Goal: Task Accomplishment & Management: Use online tool/utility

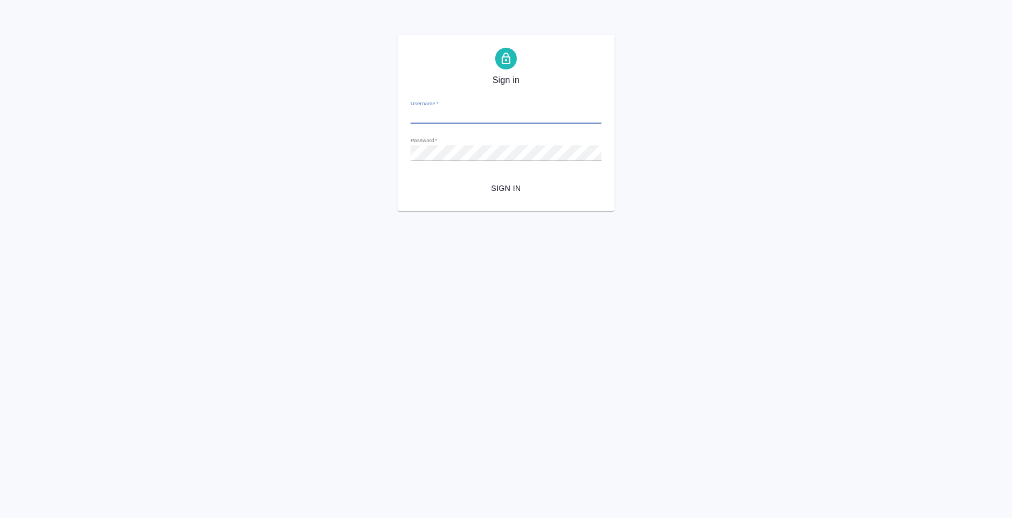
type input "e.bazyuk@awatera.com"
click at [470, 191] on span "Sign in" at bounding box center [506, 189] width 174 height 14
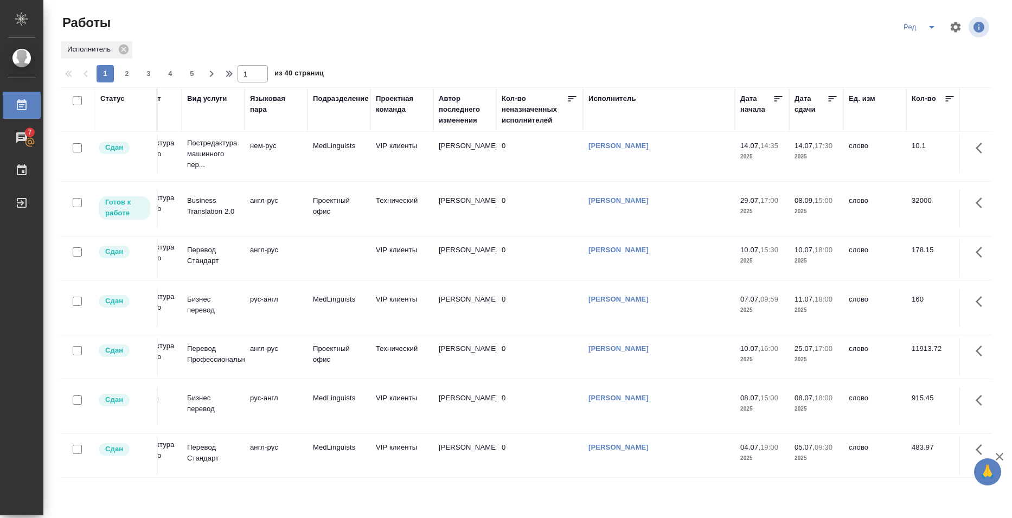
scroll to position [951, 0]
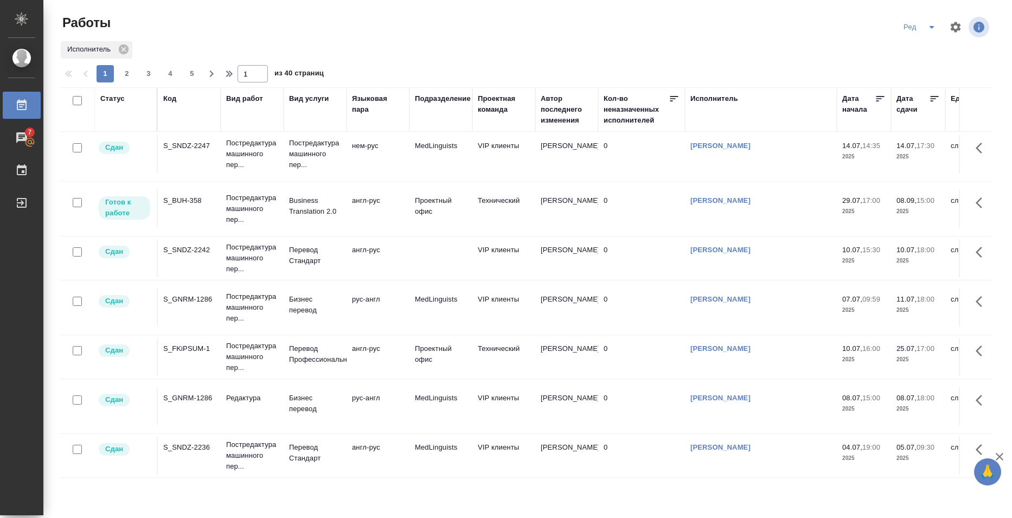
click at [76, 346] on input "checkbox" at bounding box center [77, 350] width 9 height 9
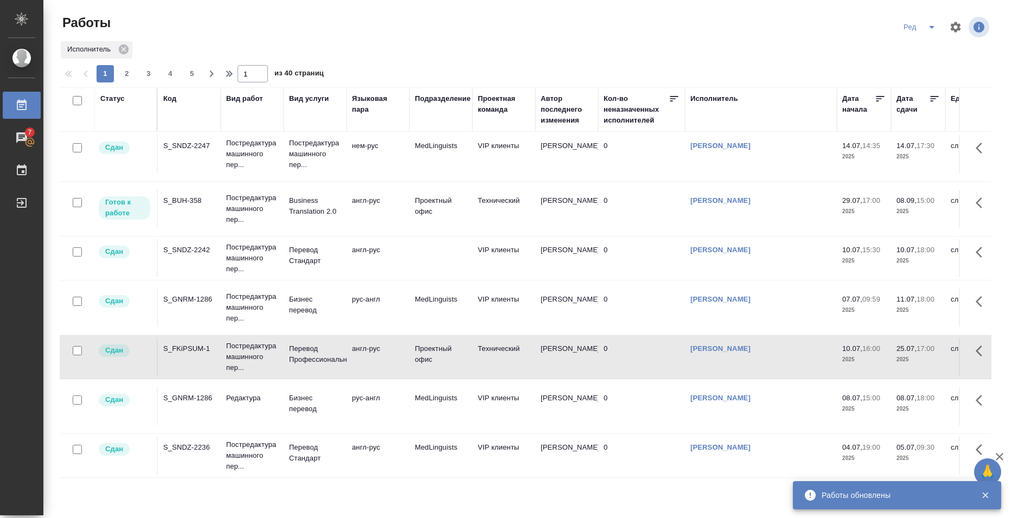
checkbox input "false"
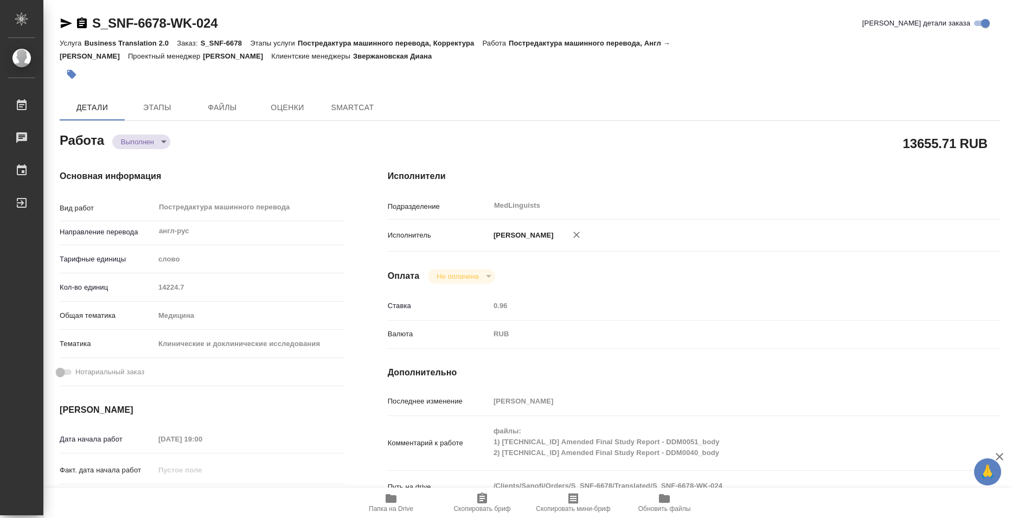
type textarea "x"
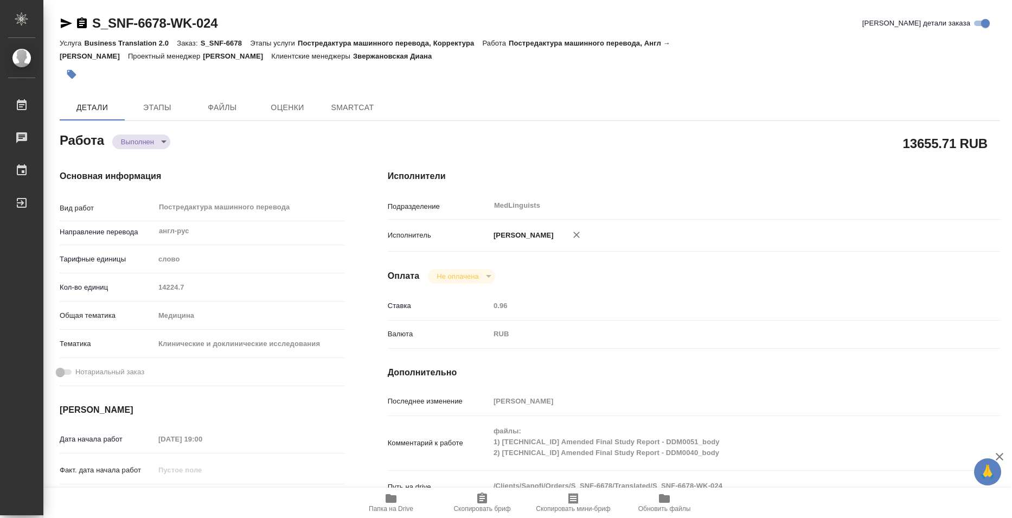
type textarea "x"
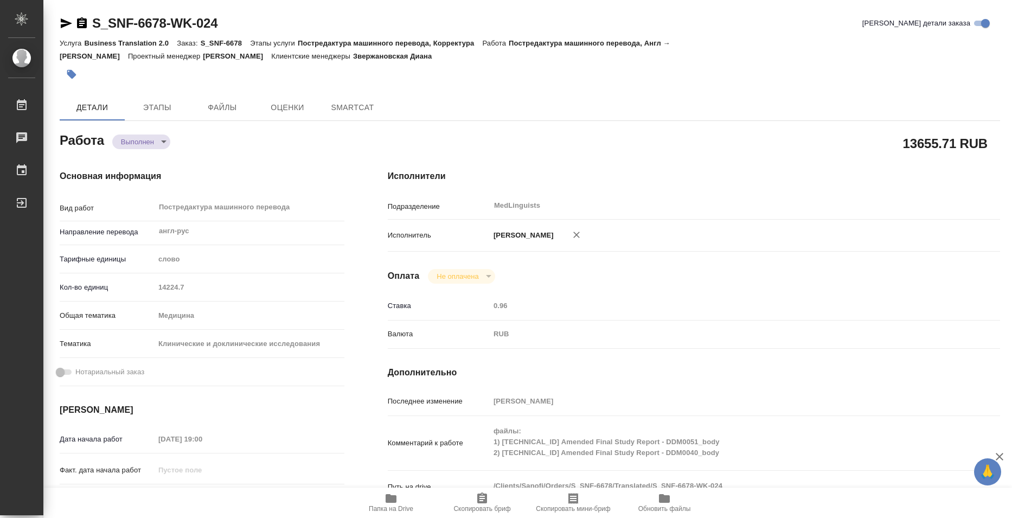
type textarea "x"
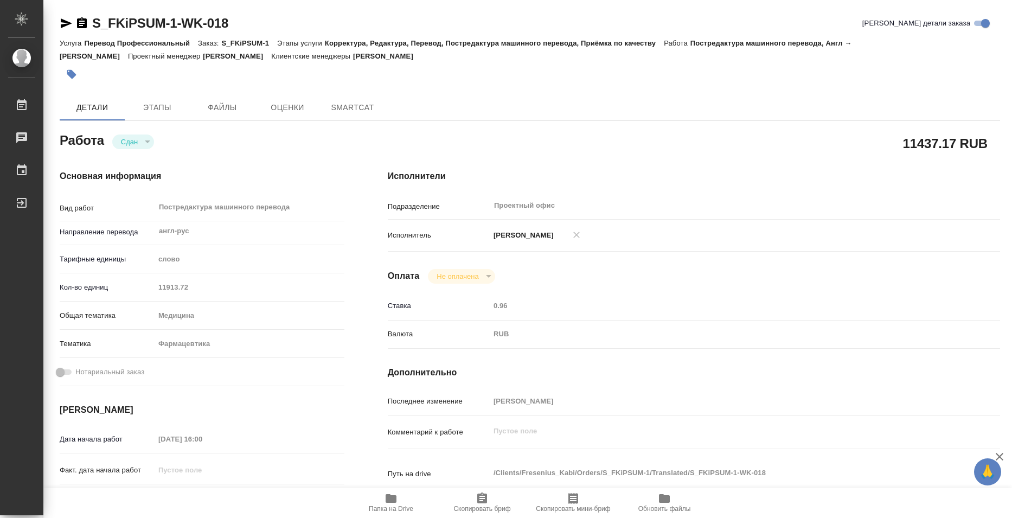
type textarea "x"
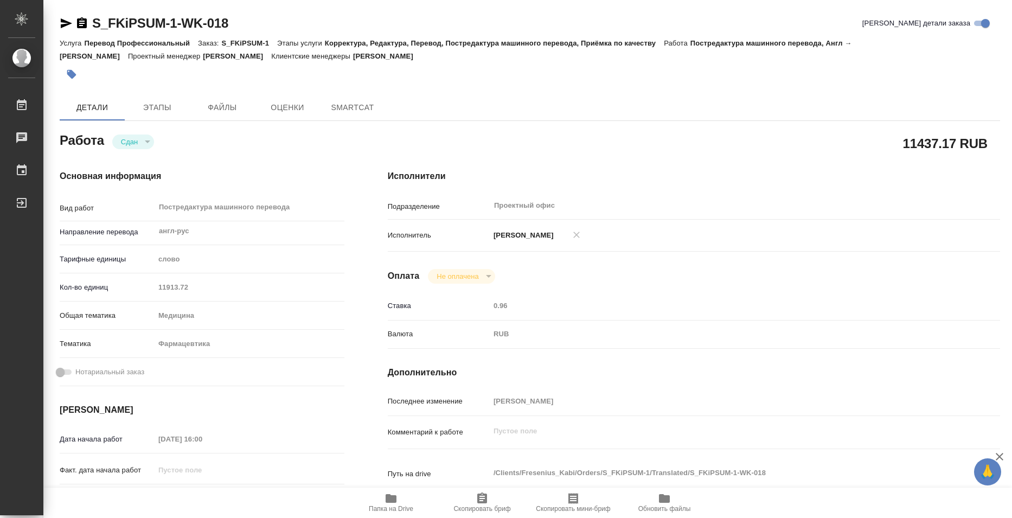
type textarea "x"
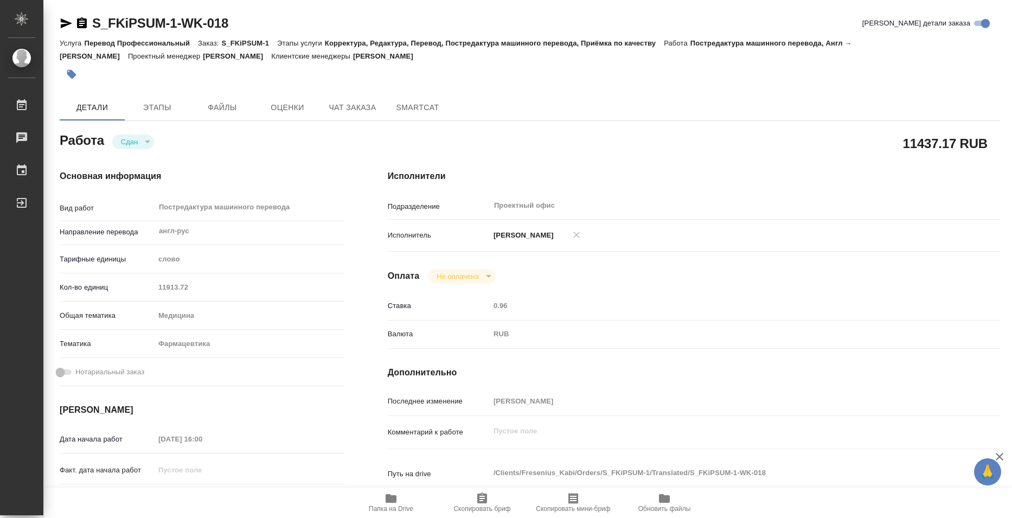
type textarea "x"
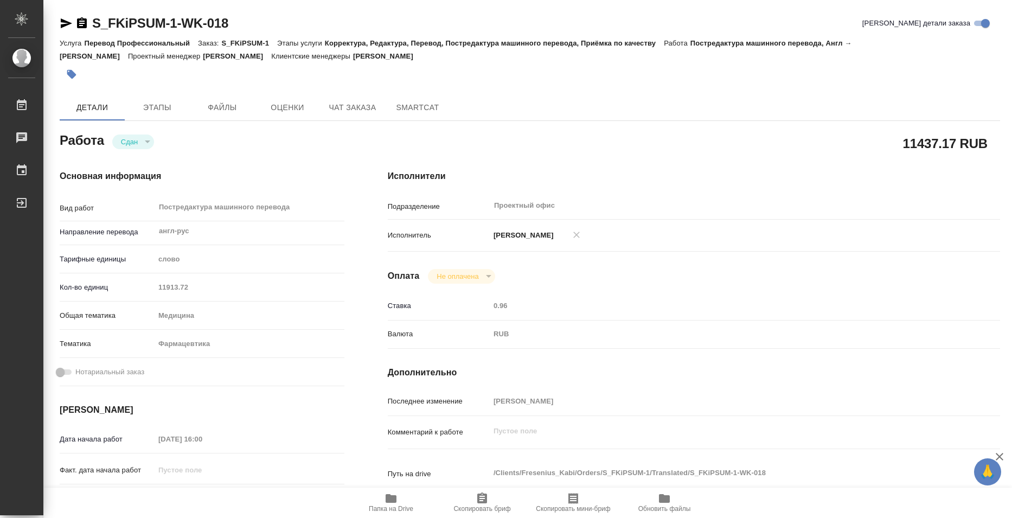
type textarea "x"
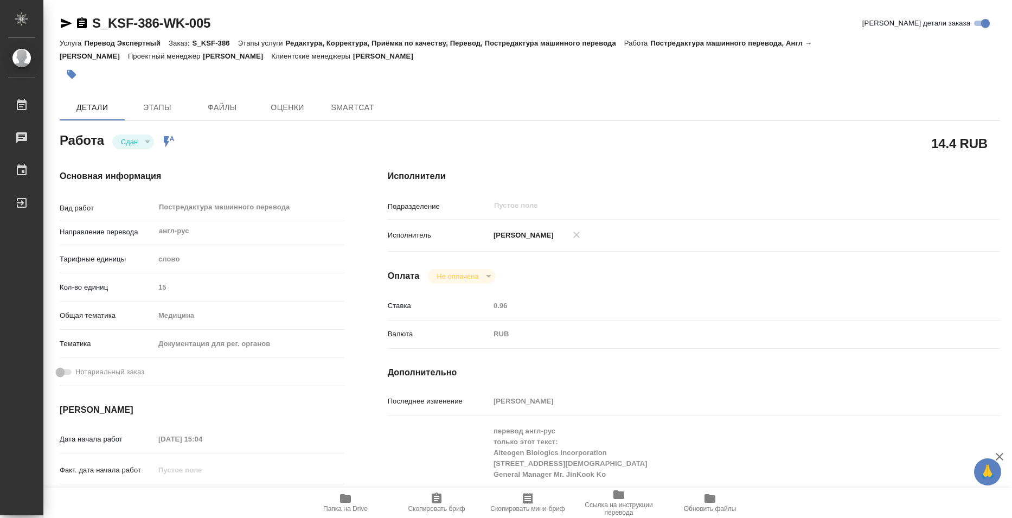
type textarea "x"
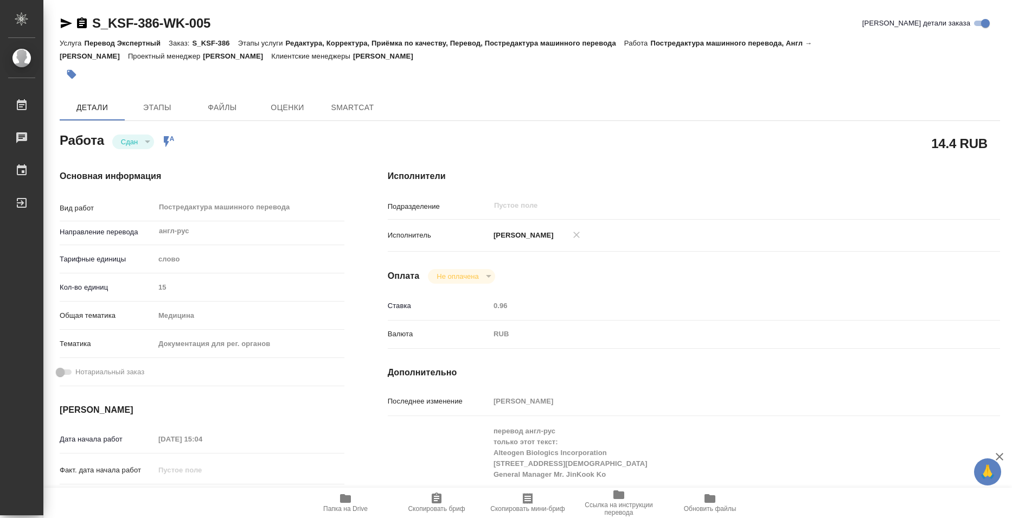
type textarea "x"
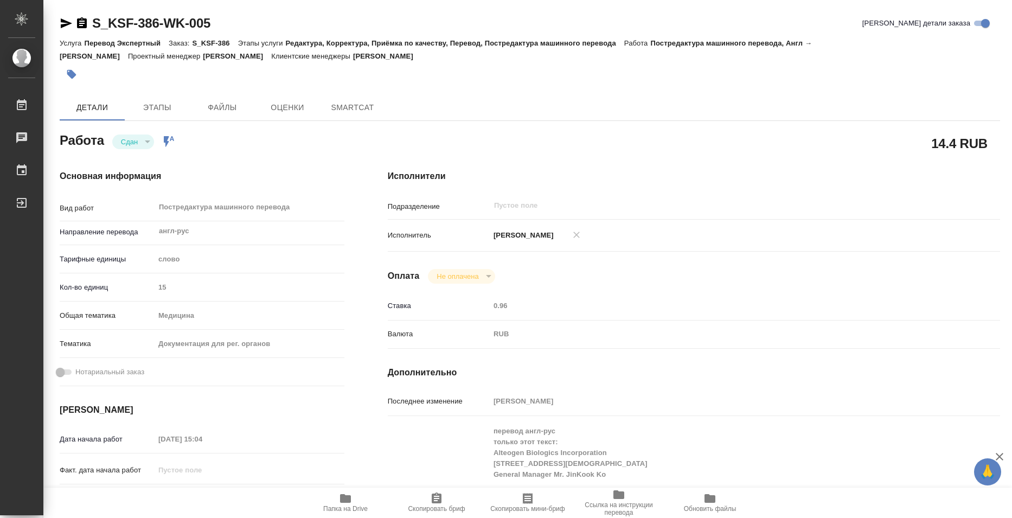
type textarea "x"
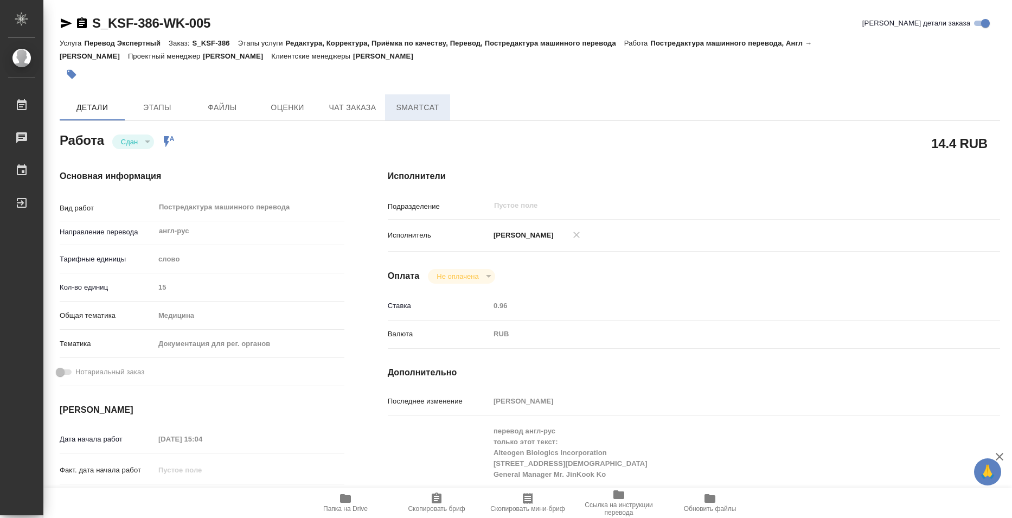
type textarea "x"
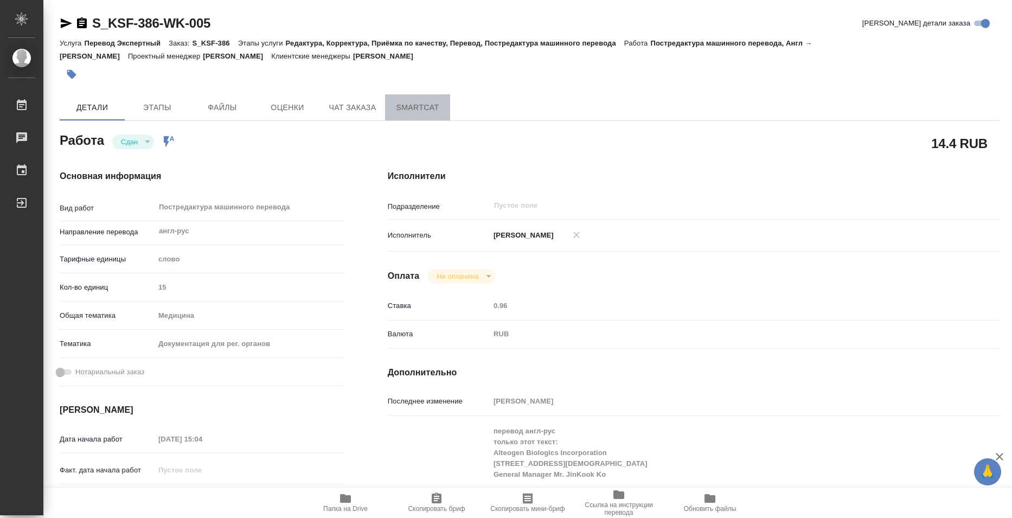
click at [399, 113] on span "SmartCat" at bounding box center [417, 108] width 52 height 14
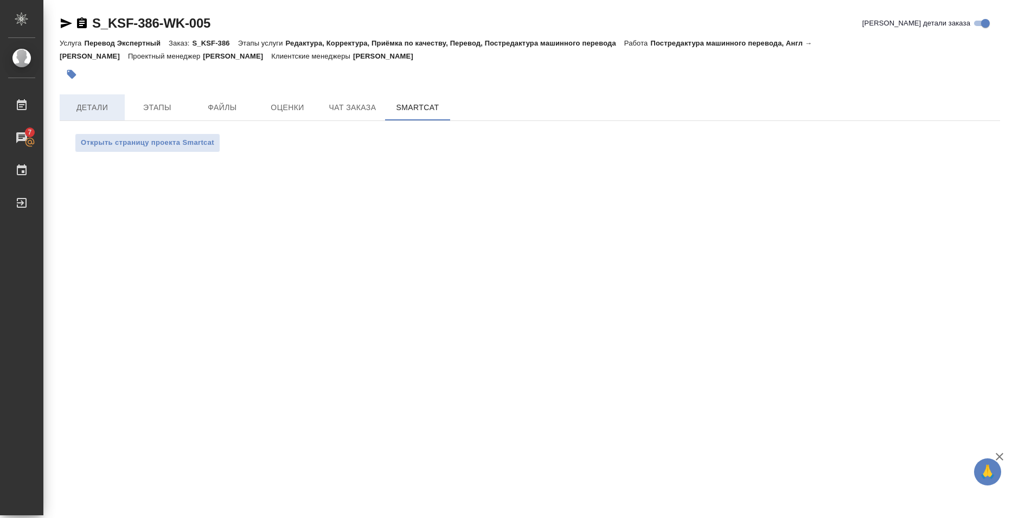
click at [91, 117] on button "Детали" at bounding box center [92, 107] width 65 height 26
click at [92, 107] on span "Детали" at bounding box center [92, 108] width 52 height 14
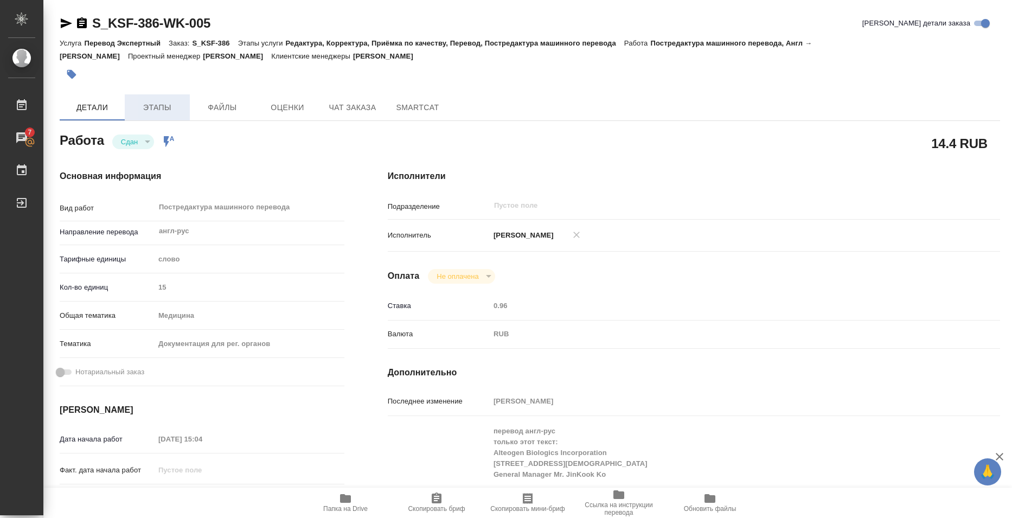
type textarea "x"
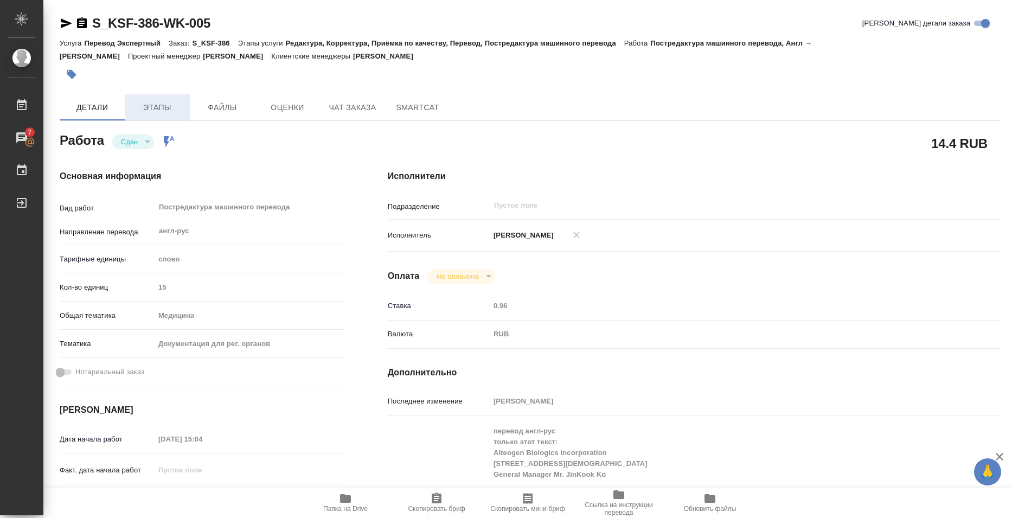
type textarea "x"
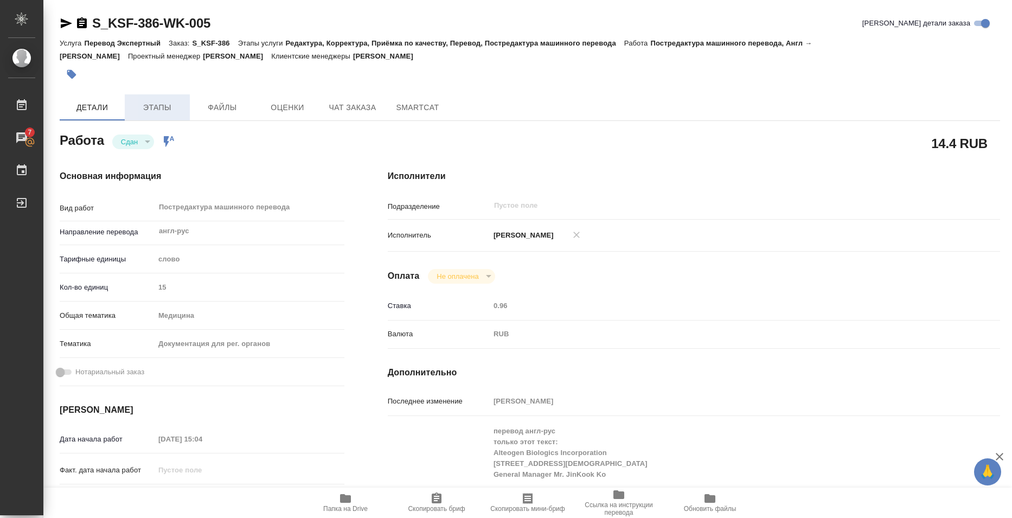
type textarea "x"
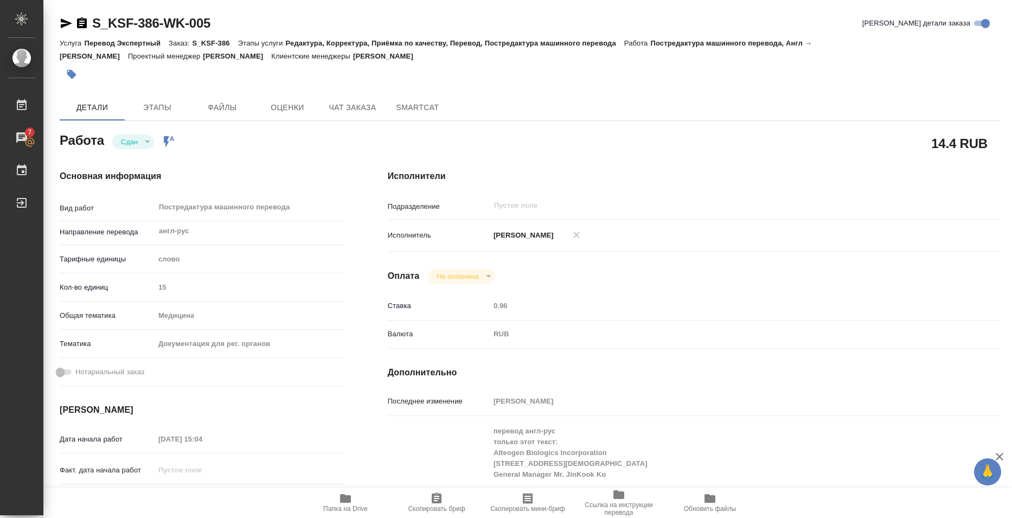
type textarea "x"
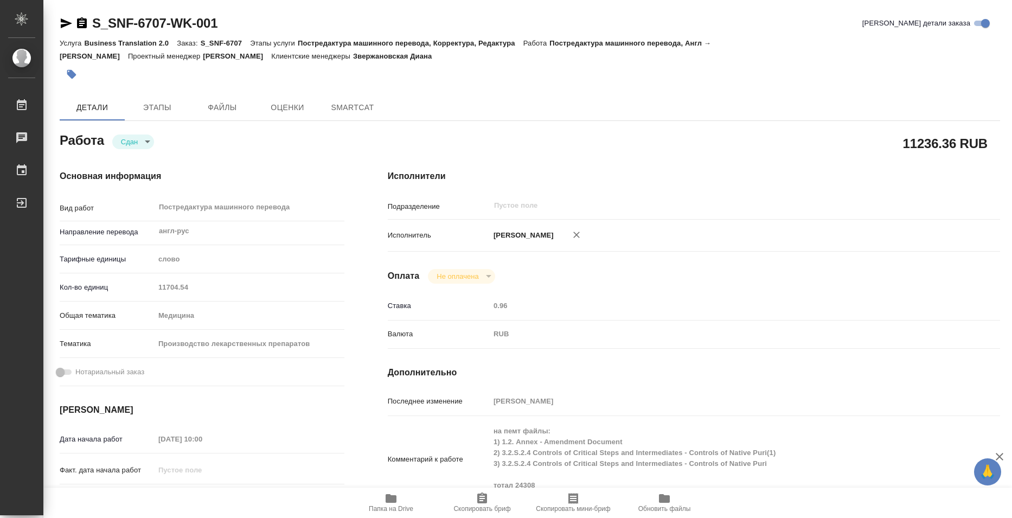
type textarea "x"
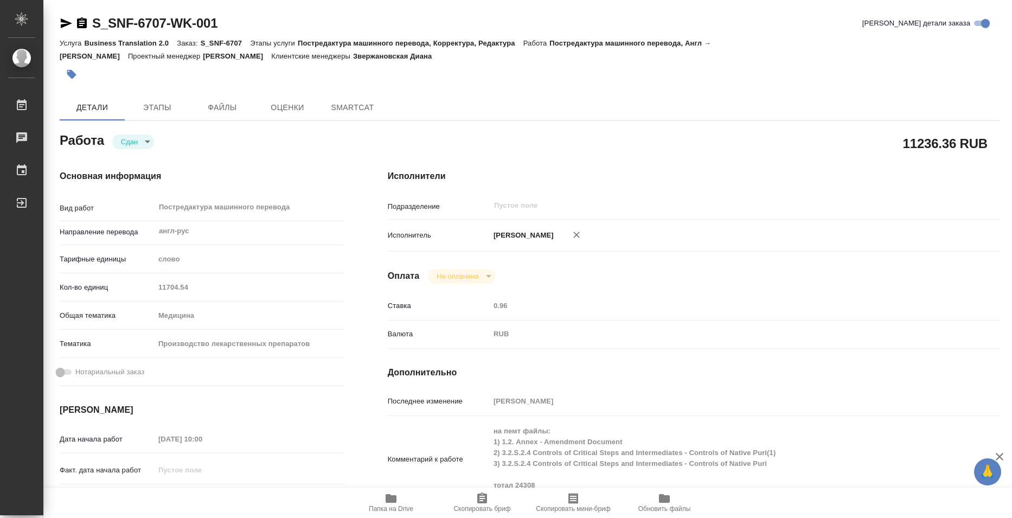
type textarea "x"
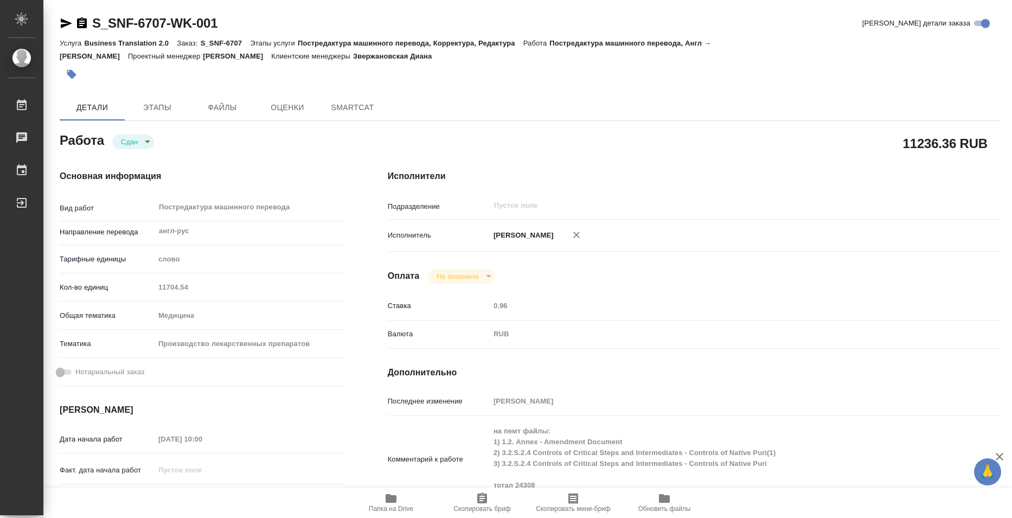
type textarea "x"
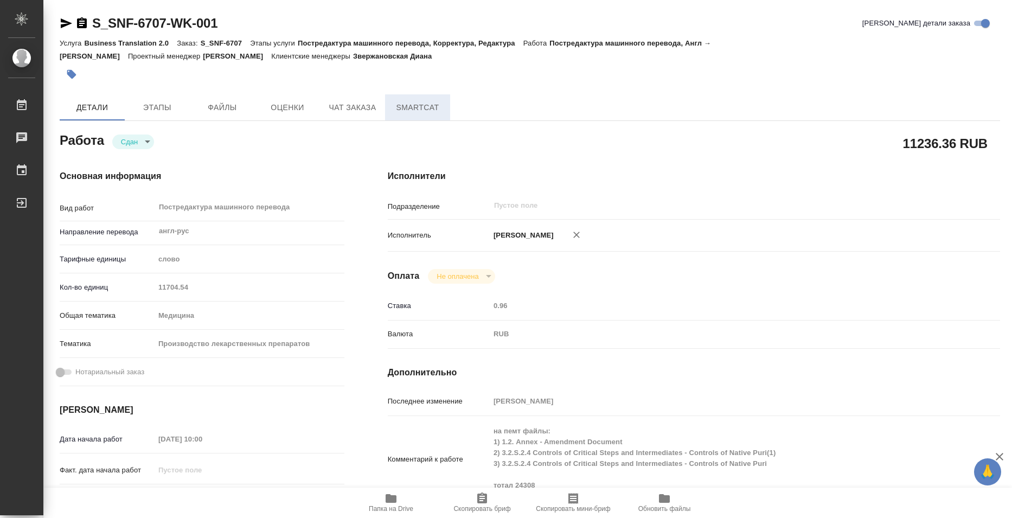
click at [406, 114] on span "SmartCat" at bounding box center [417, 108] width 52 height 14
type textarea "x"
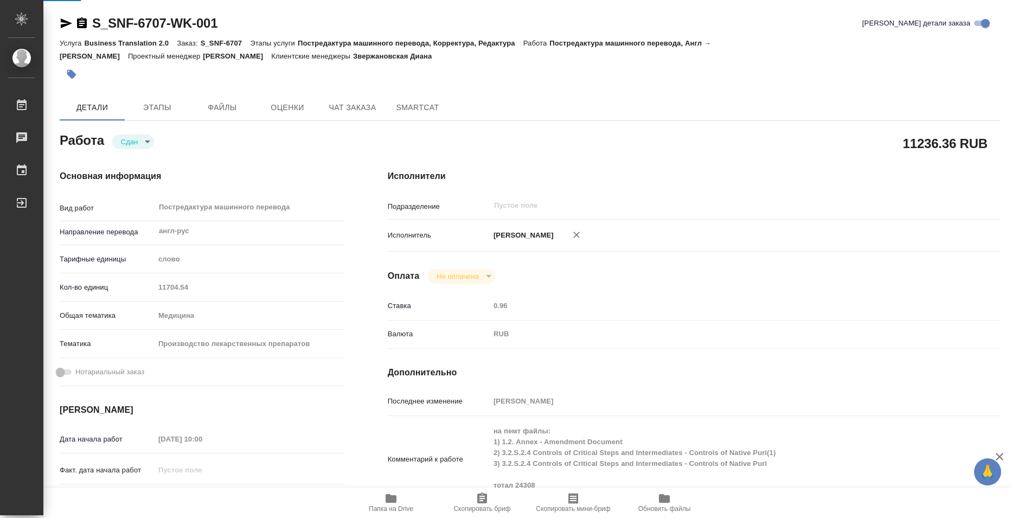
type textarea "x"
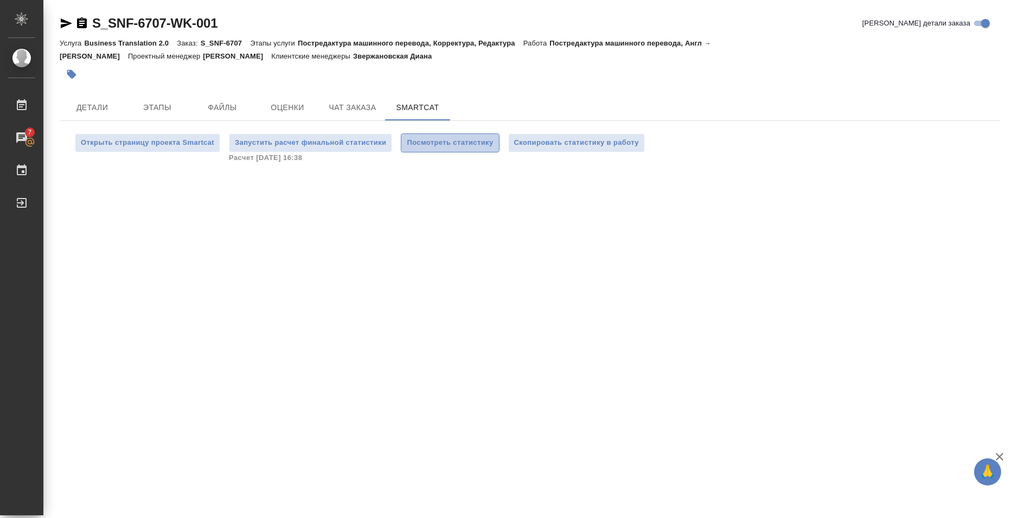
click at [421, 149] on button "Посмотреть статистику" at bounding box center [450, 142] width 98 height 19
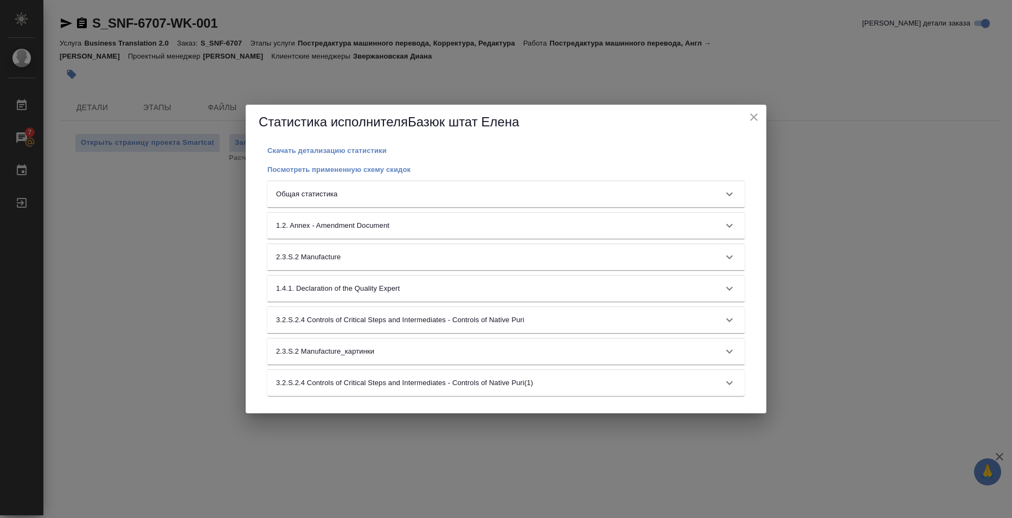
click at [444, 191] on div "Общая статистика" at bounding box center [496, 194] width 440 height 11
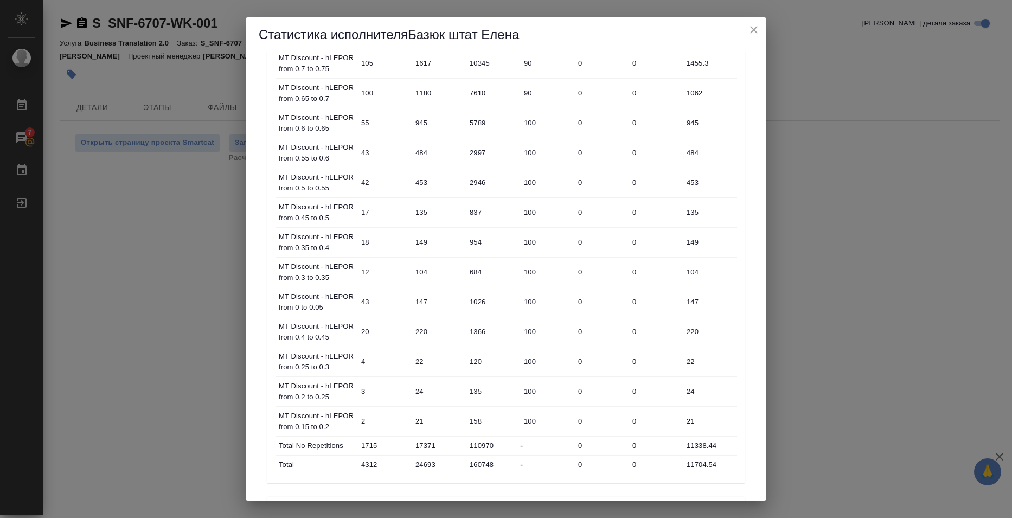
scroll to position [651, 0]
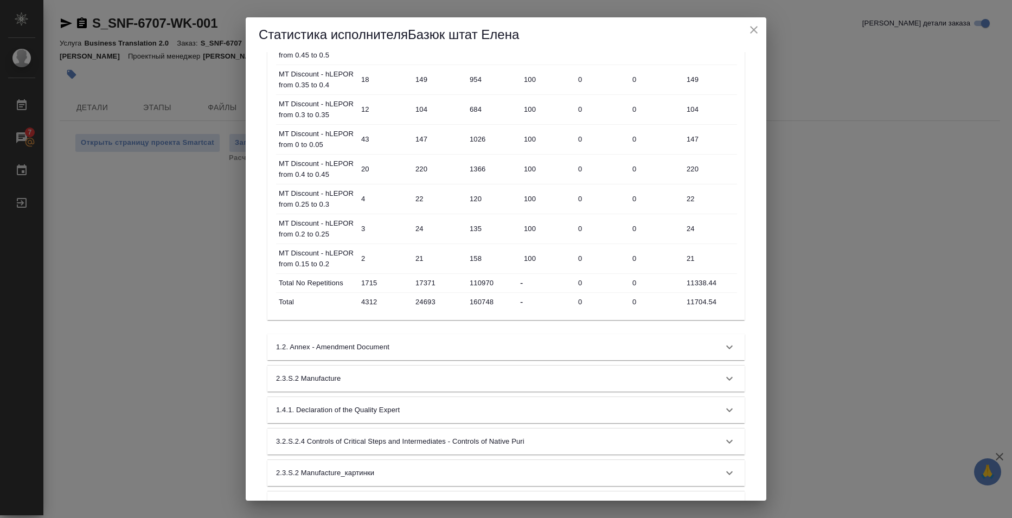
click at [862, 276] on div "Статистика исполнителя Базюк штат Елена Скачать детализацию статистики Посмотре…" at bounding box center [506, 259] width 1012 height 518
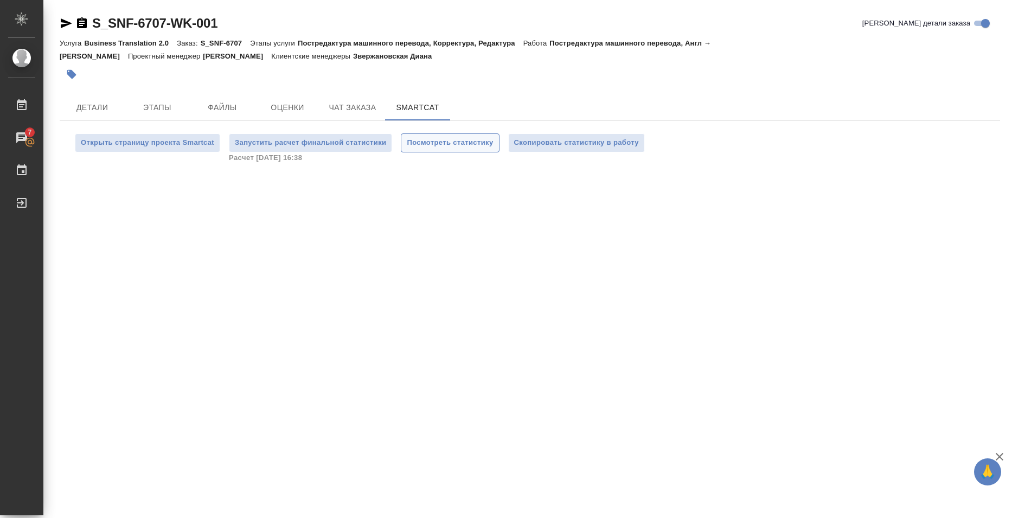
click at [466, 144] on span "Посмотреть статистику" at bounding box center [450, 143] width 86 height 12
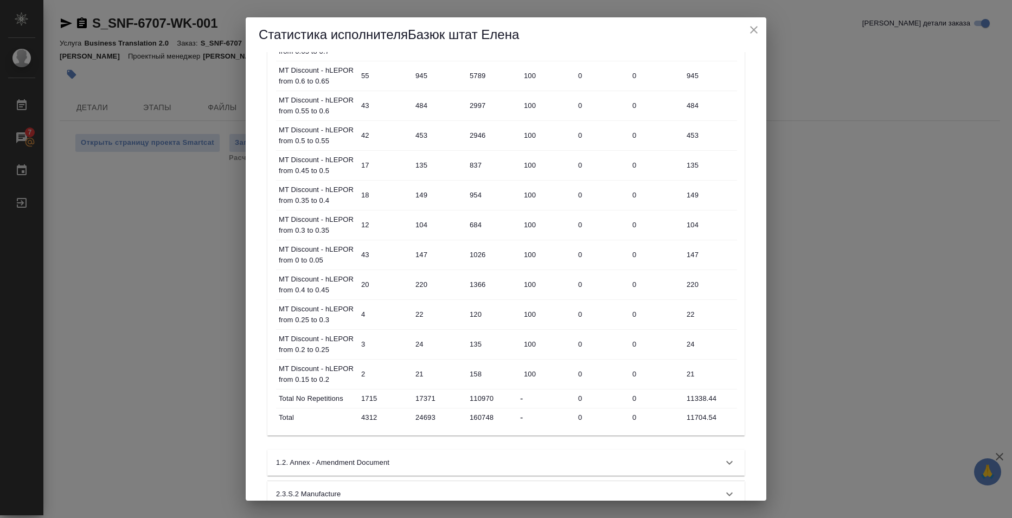
scroll to position [542, 0]
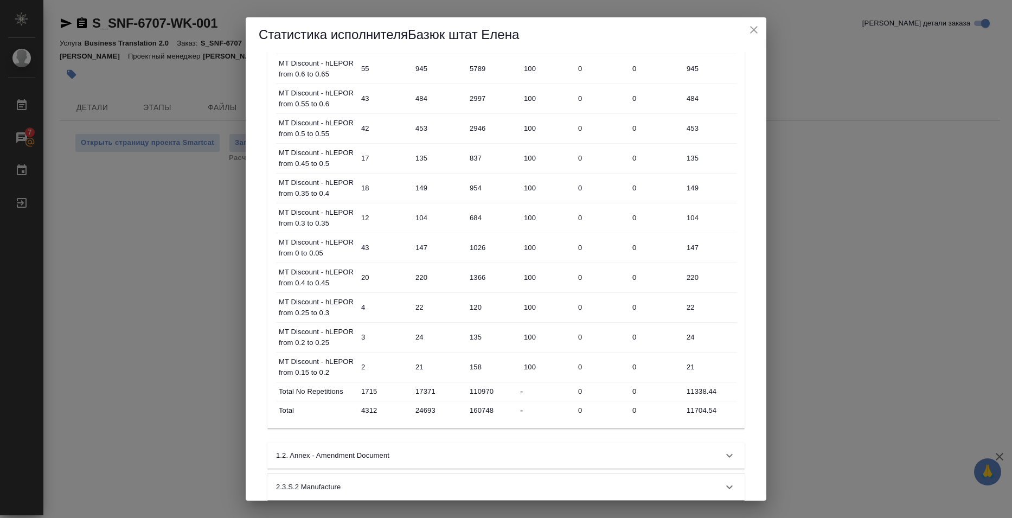
click at [693, 413] on input "11704.54" at bounding box center [710, 410] width 54 height 16
click at [693, 413] on input "11704.54" at bounding box center [709, 410] width 53 height 16
click at [869, 273] on div "Статистика исполнителя Базюк штат Елена Скачать детализацию статистики Посмотре…" at bounding box center [506, 259] width 1012 height 518
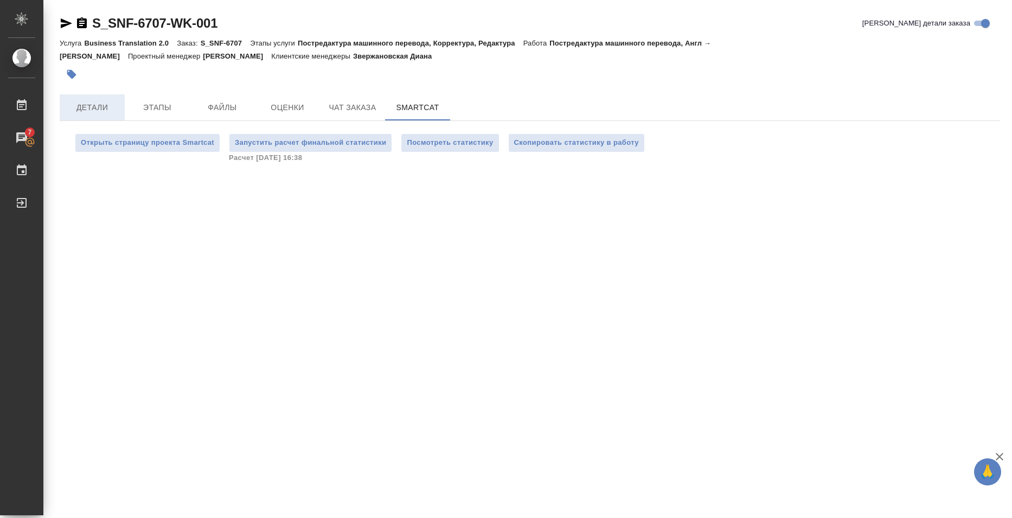
click at [99, 104] on span "Детали" at bounding box center [92, 108] width 52 height 14
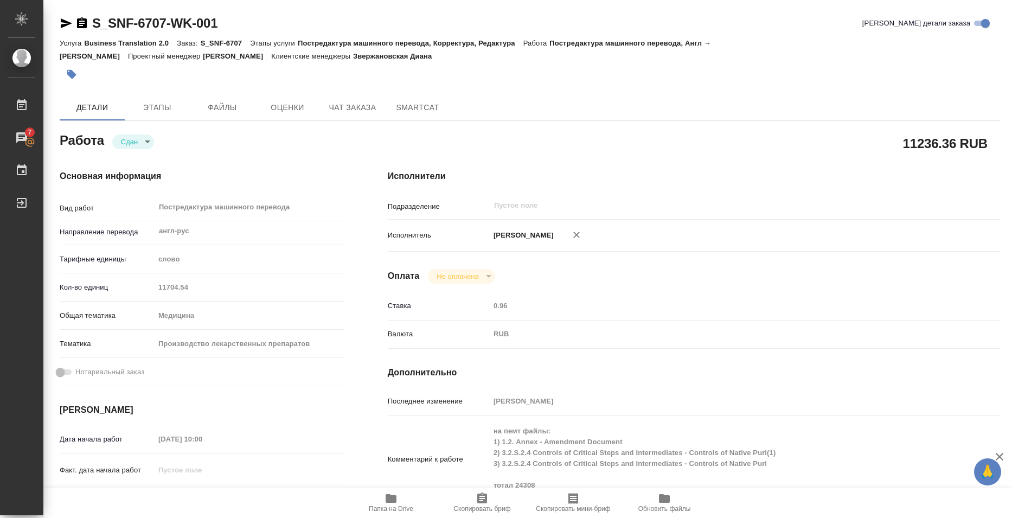
type textarea "x"
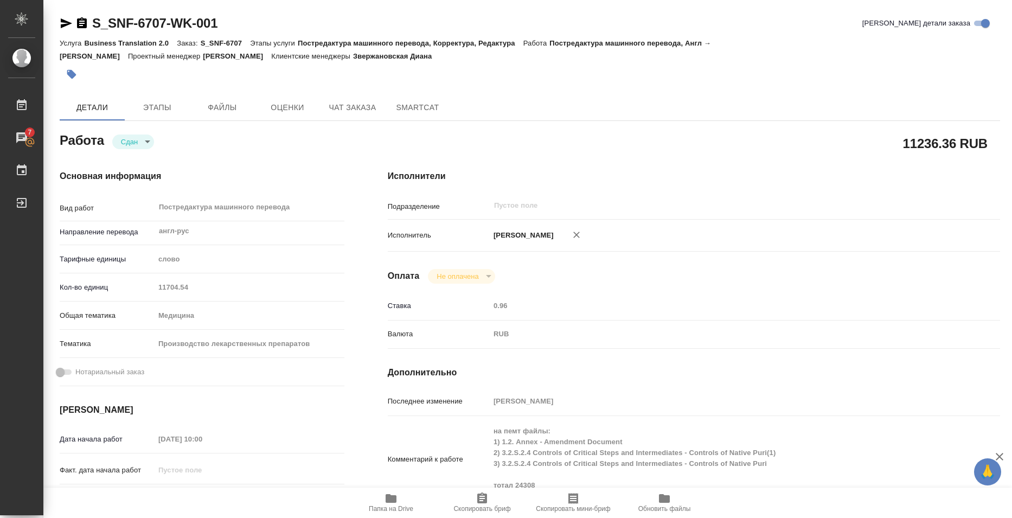
type textarea "x"
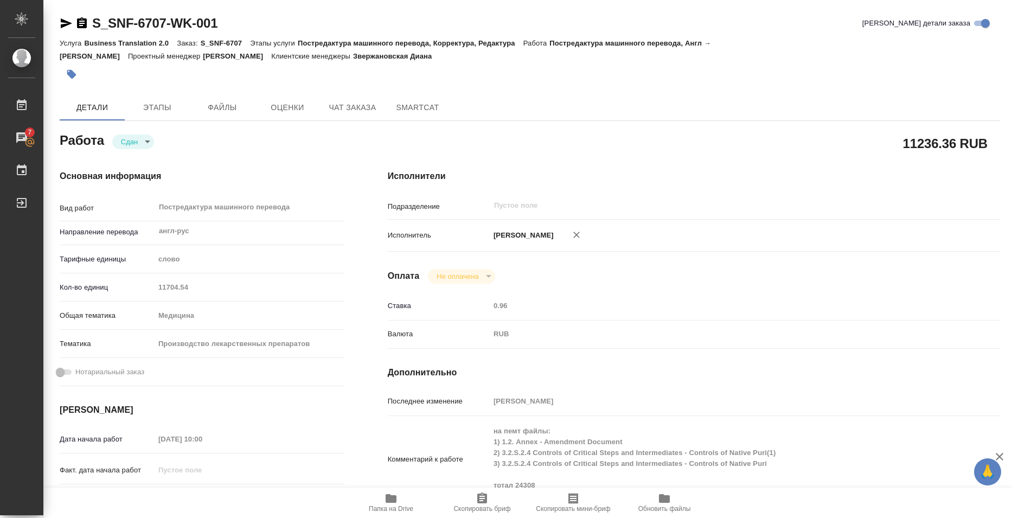
type textarea "x"
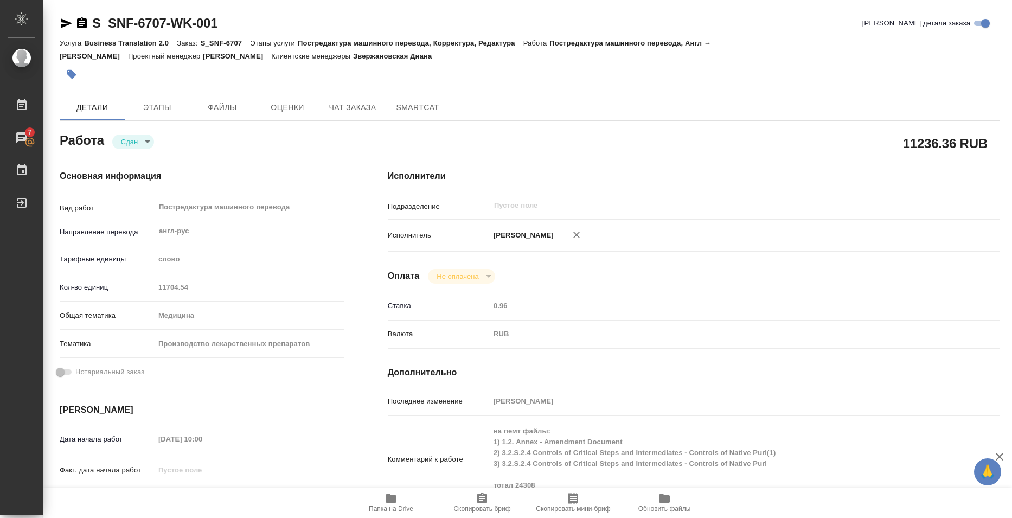
type textarea "x"
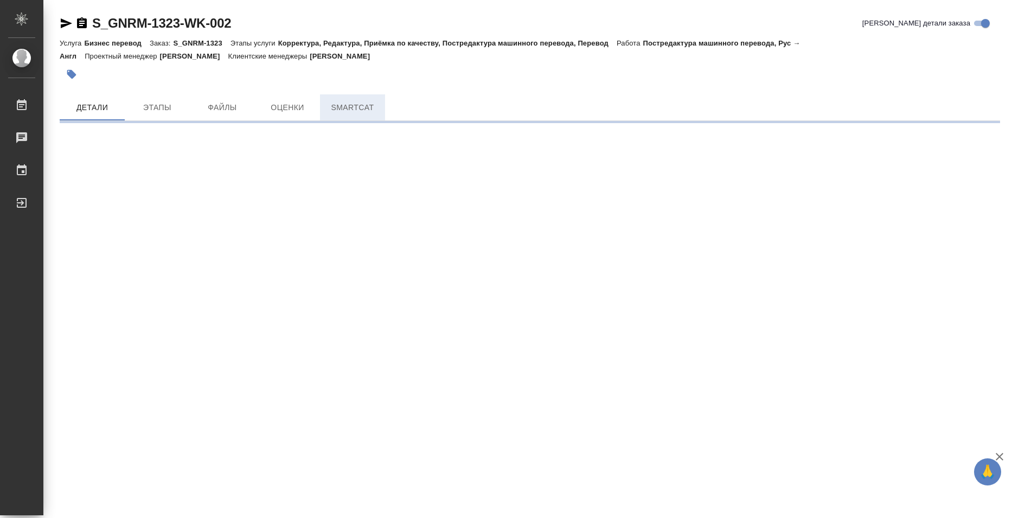
click at [359, 103] on span "SmartCat" at bounding box center [352, 108] width 52 height 14
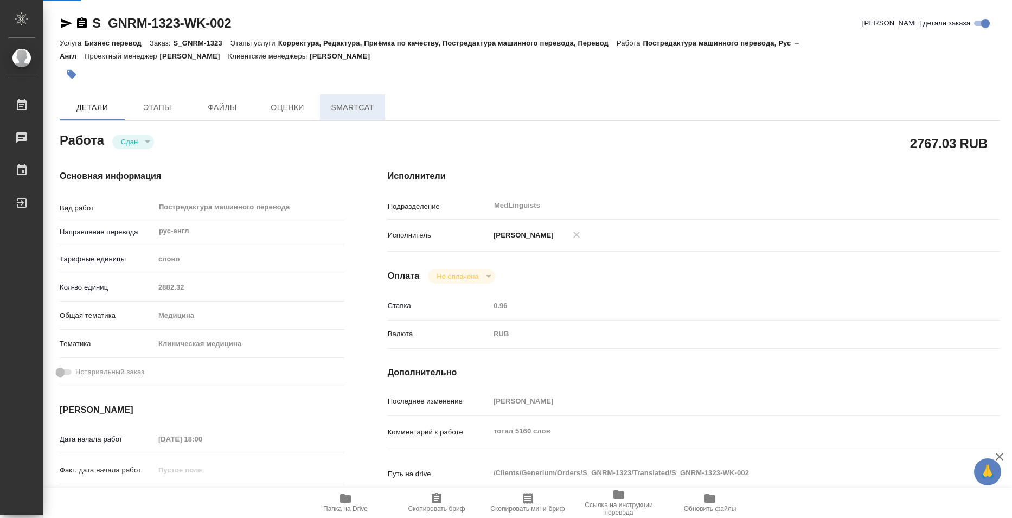
type textarea "x"
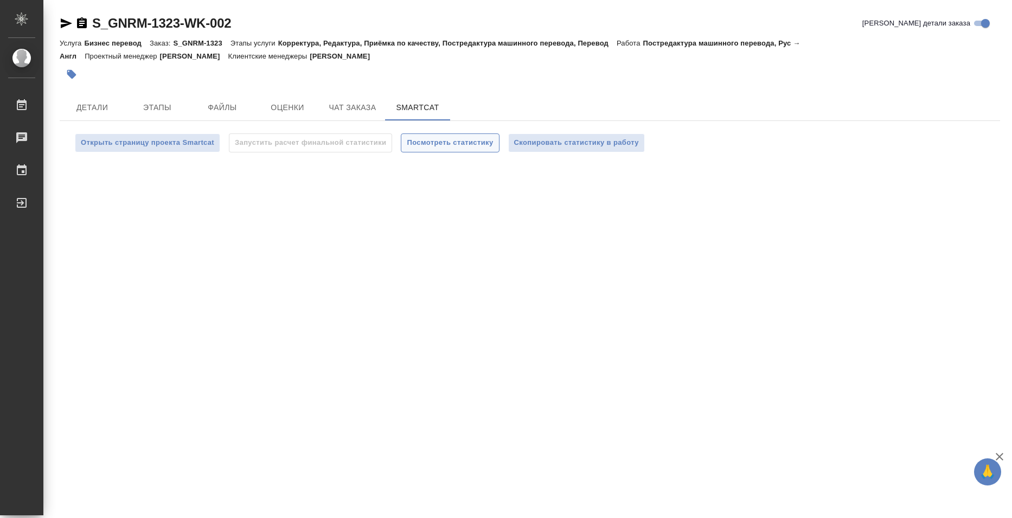
click at [449, 143] on span "Посмотреть статистику" at bounding box center [450, 143] width 86 height 12
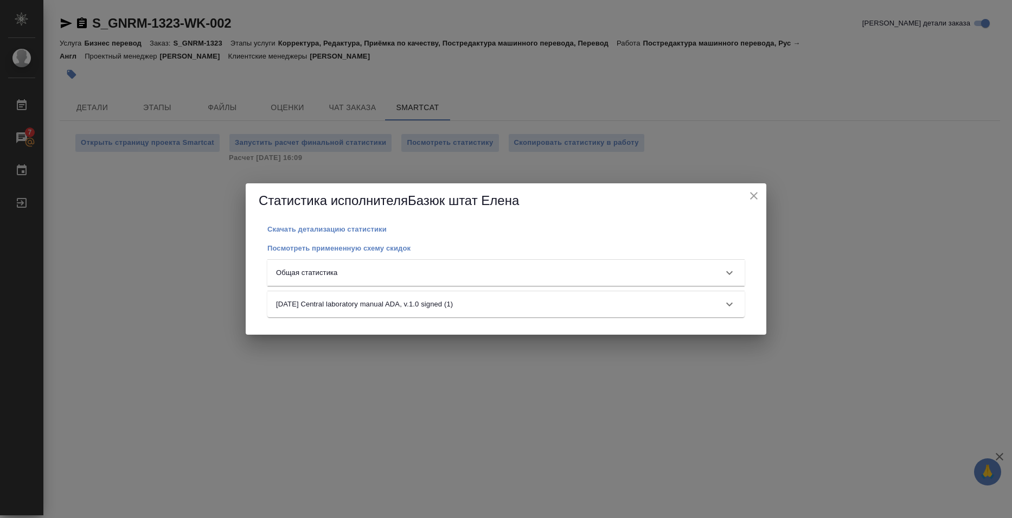
click at [659, 276] on div "Общая статистика" at bounding box center [496, 272] width 440 height 11
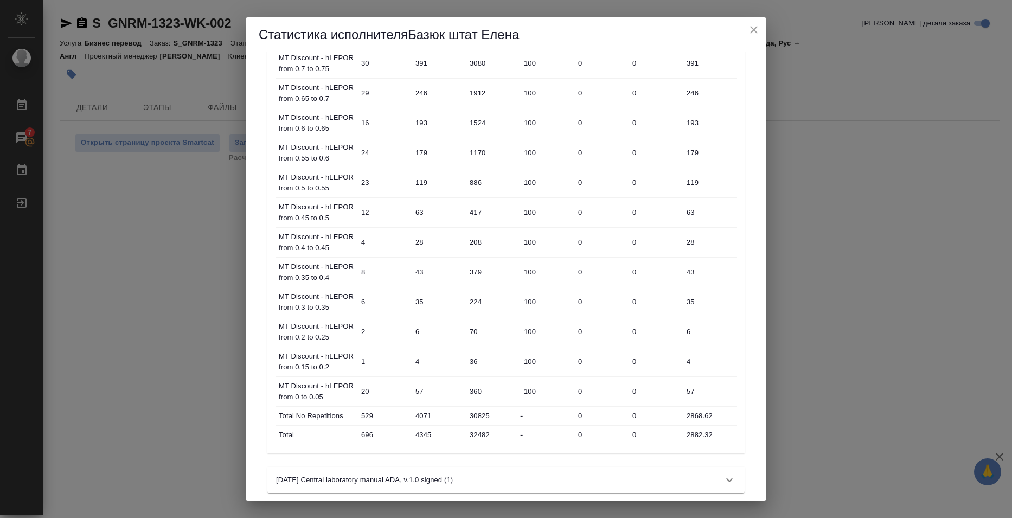
scroll to position [498, 0]
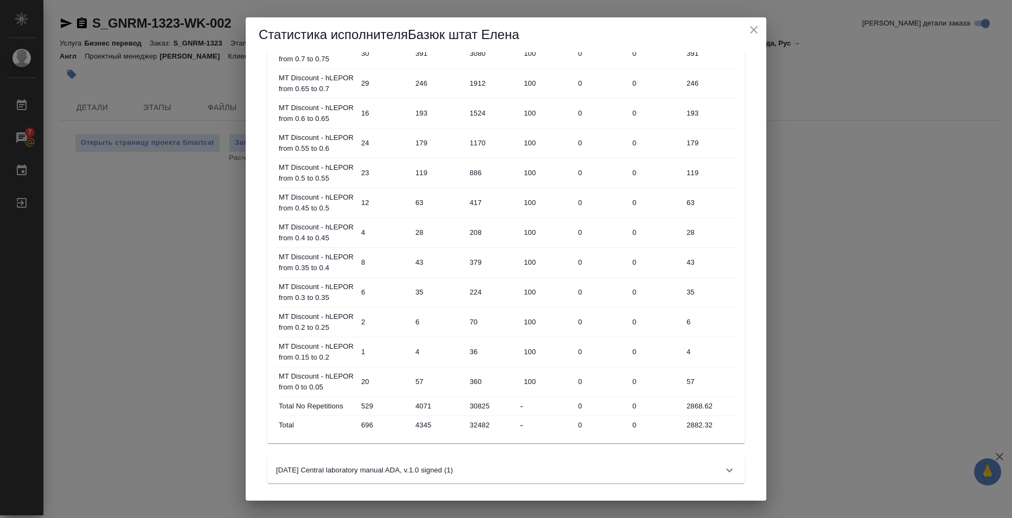
click at [691, 426] on input "2882.32" at bounding box center [710, 425] width 54 height 16
click at [691, 426] on input "2882.32" at bounding box center [709, 425] width 53 height 16
click at [859, 309] on div "Статистика исполнителя Базюк штат Елена Скачать детализацию статистики Посмотре…" at bounding box center [506, 259] width 1012 height 518
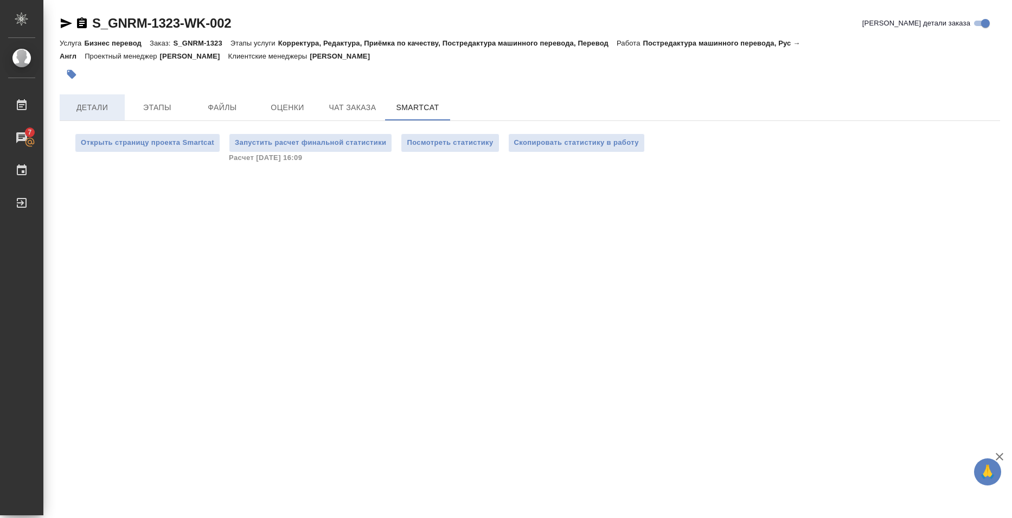
click at [96, 110] on span "Детали" at bounding box center [92, 108] width 52 height 14
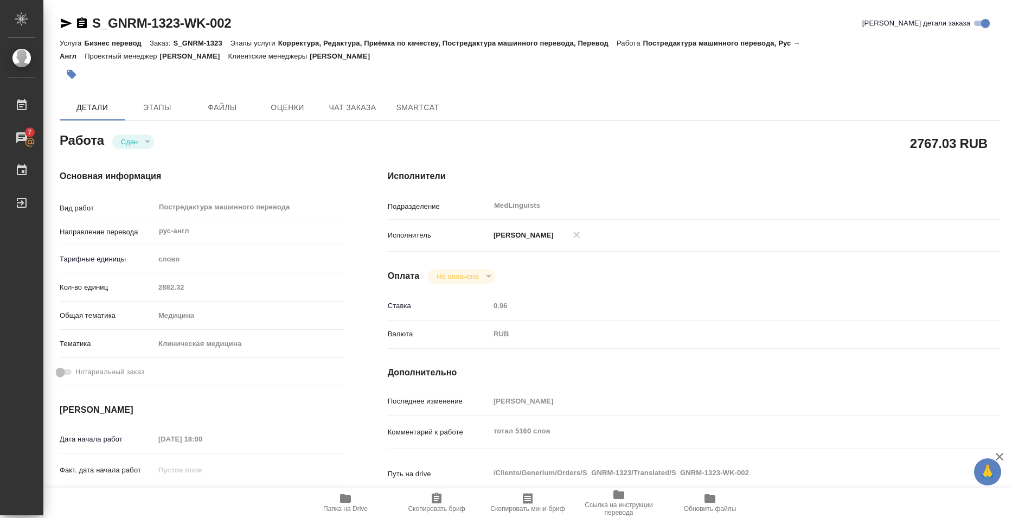
type textarea "x"
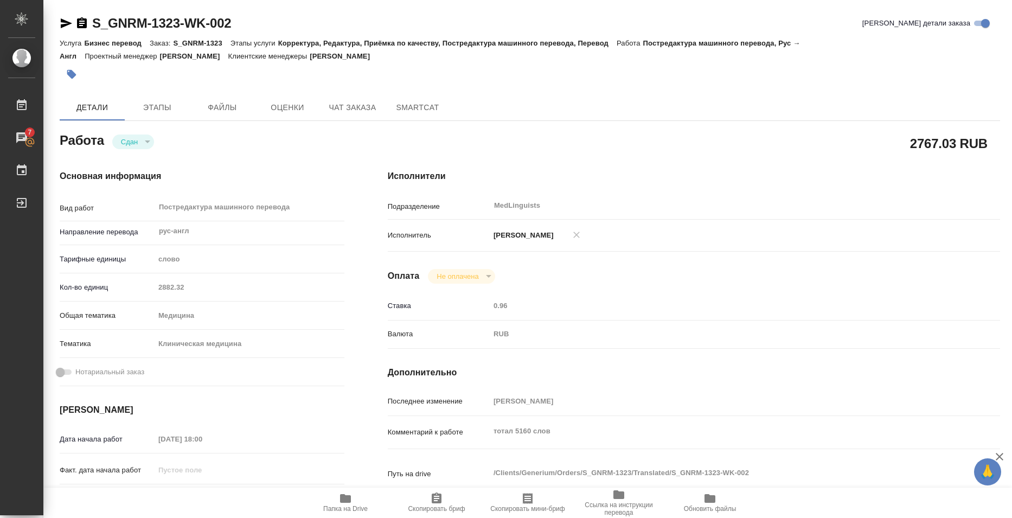
type textarea "x"
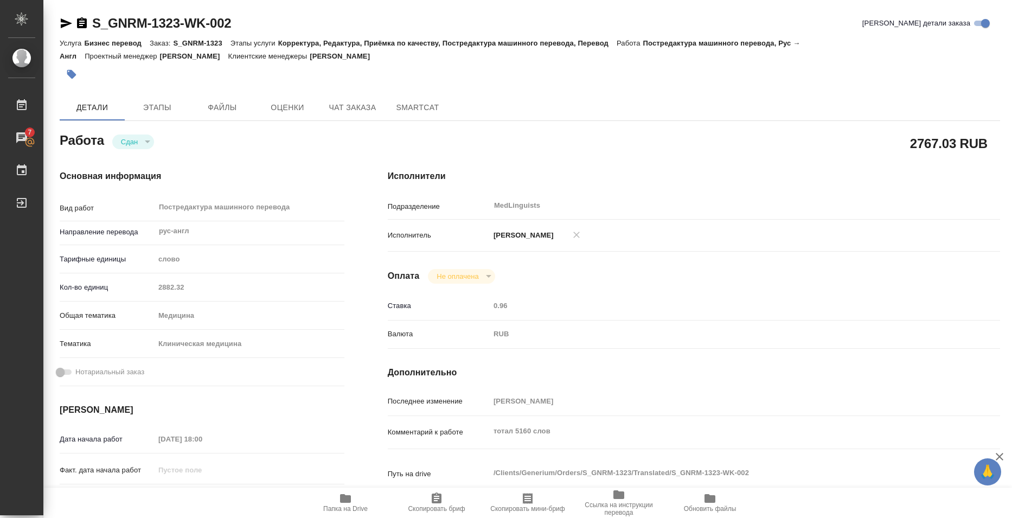
type textarea "x"
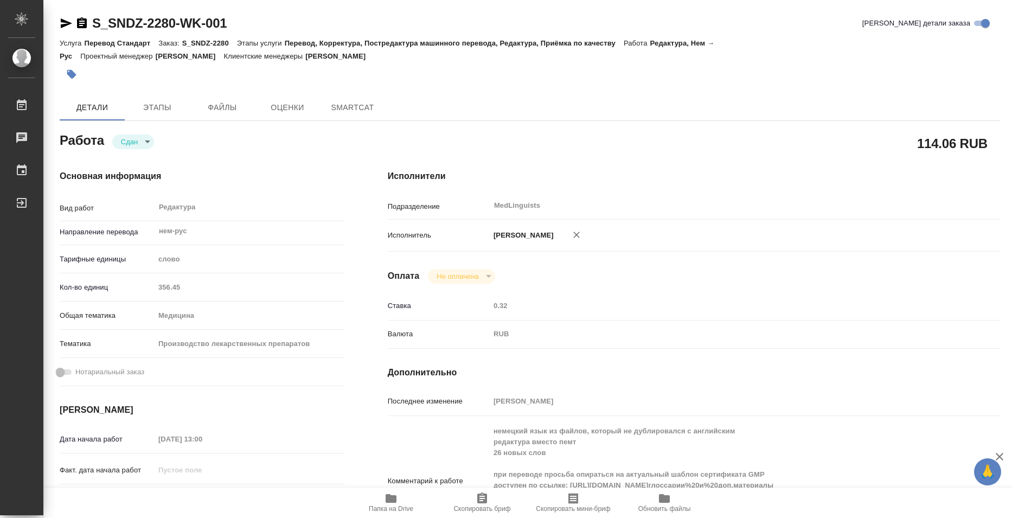
type textarea "x"
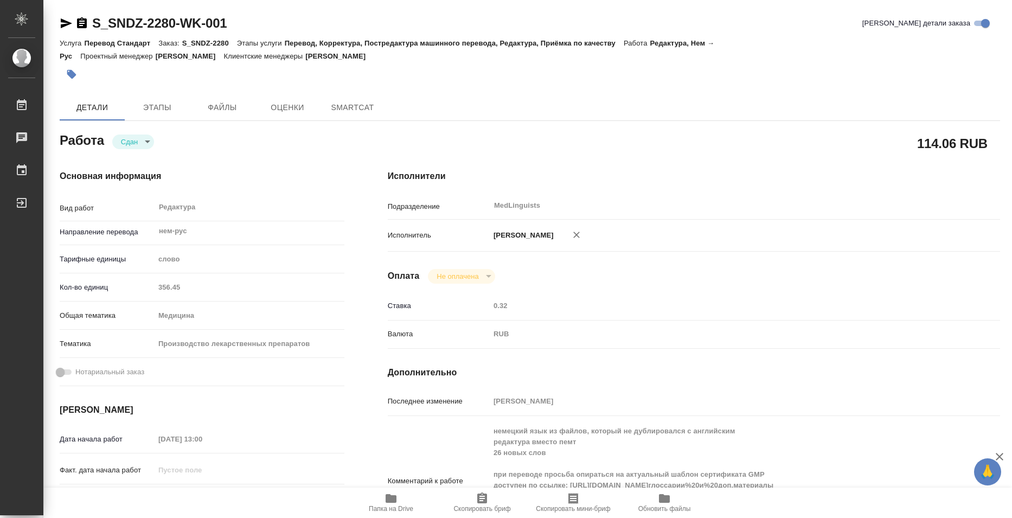
type textarea "x"
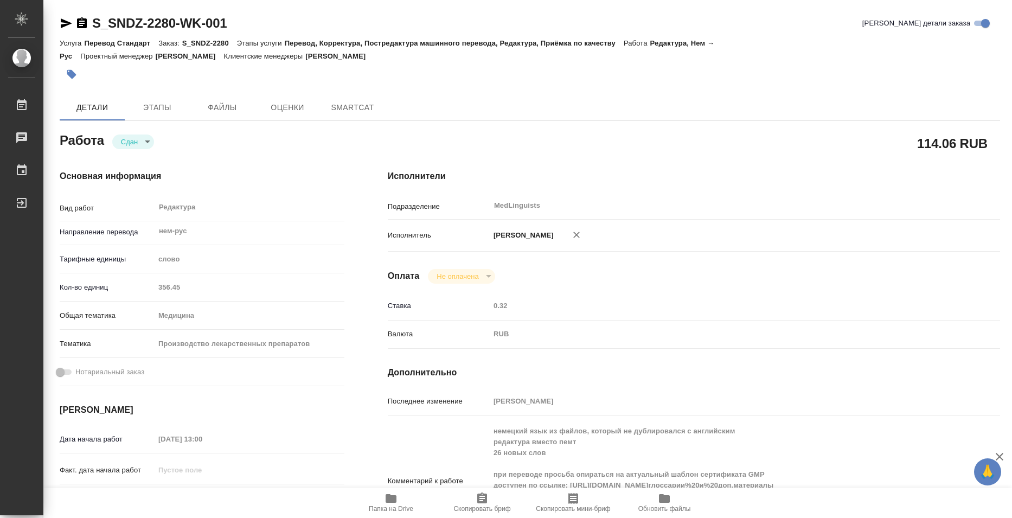
type textarea "x"
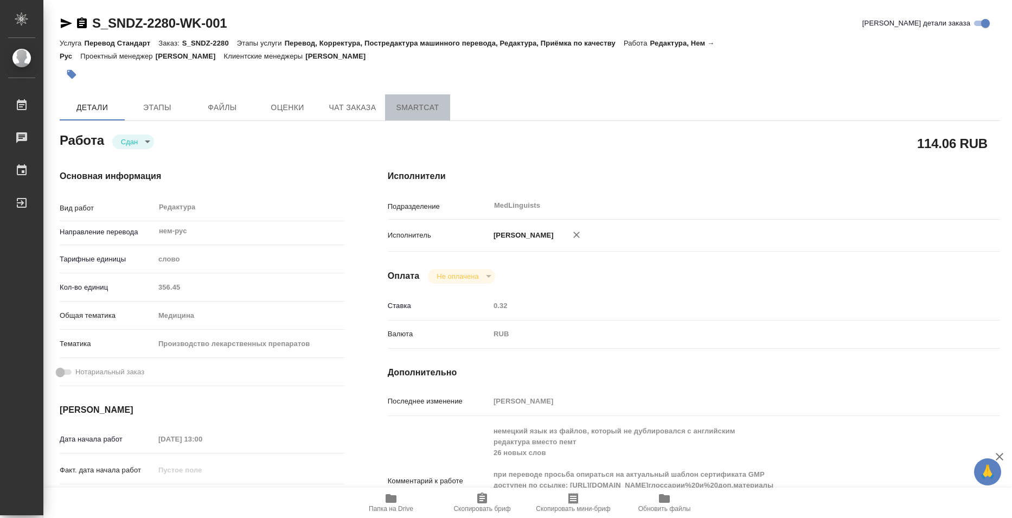
click at [445, 116] on button "SmartCat" at bounding box center [417, 107] width 65 height 26
type textarea "x"
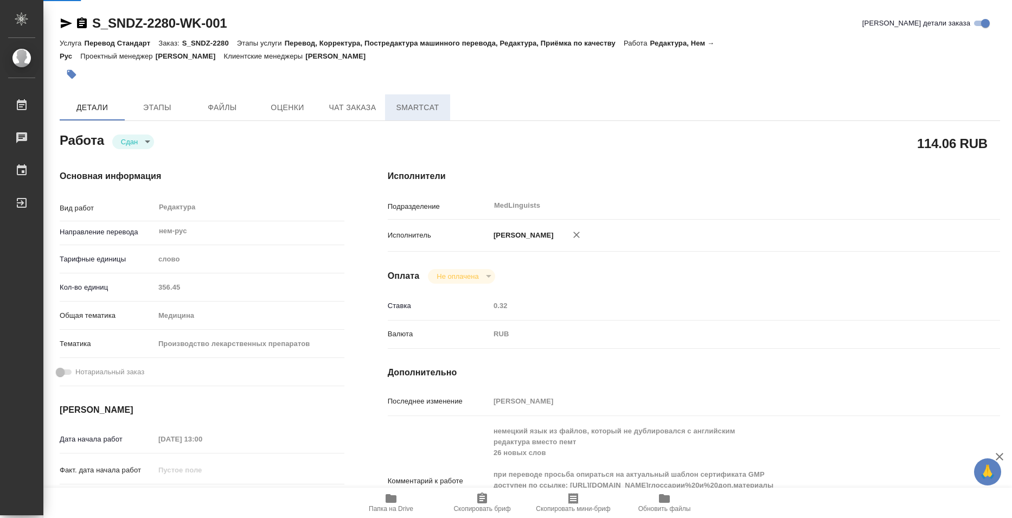
type textarea "x"
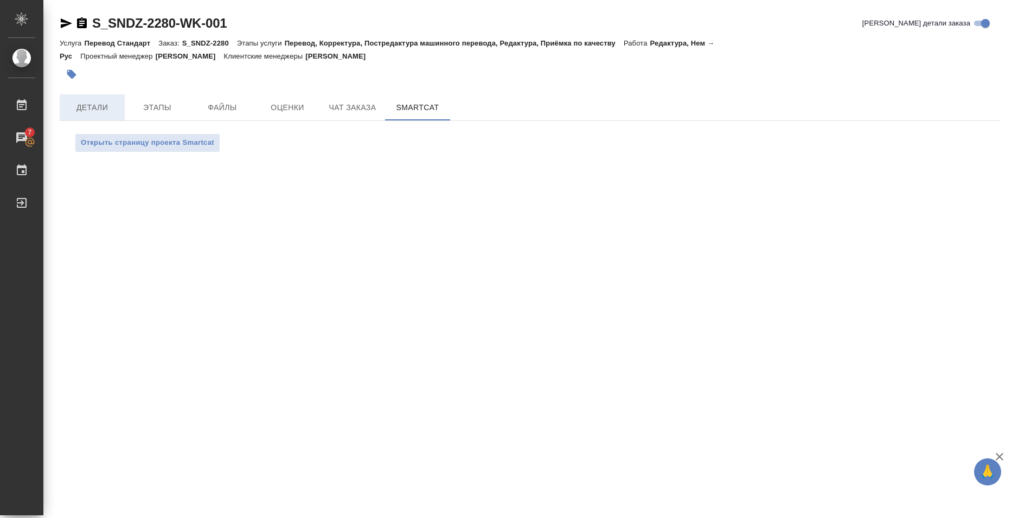
click at [91, 117] on button "Детали" at bounding box center [92, 107] width 65 height 26
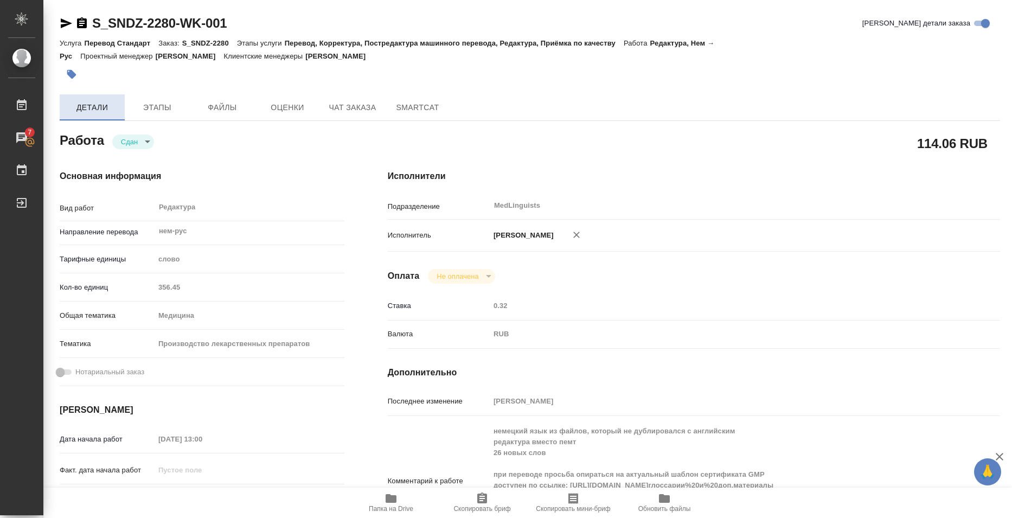
type textarea "x"
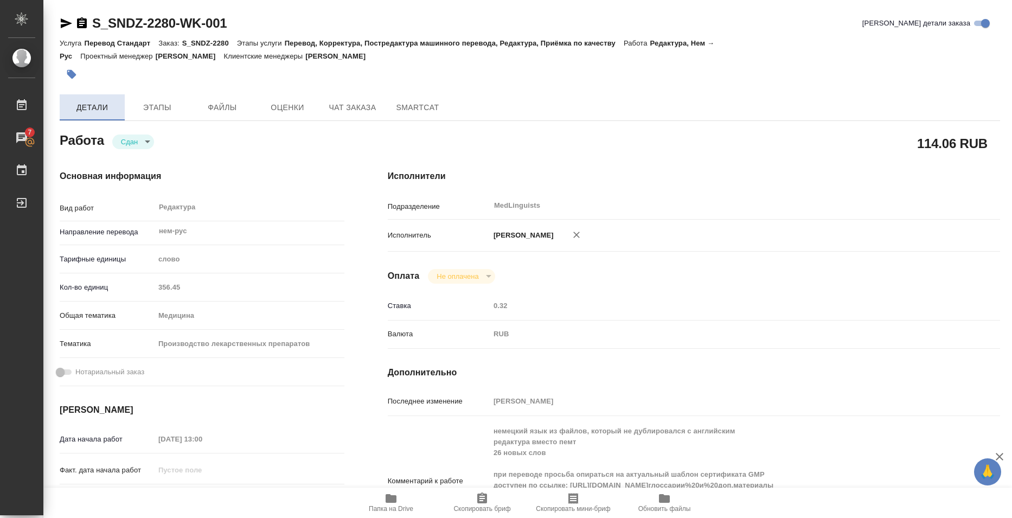
type textarea "x"
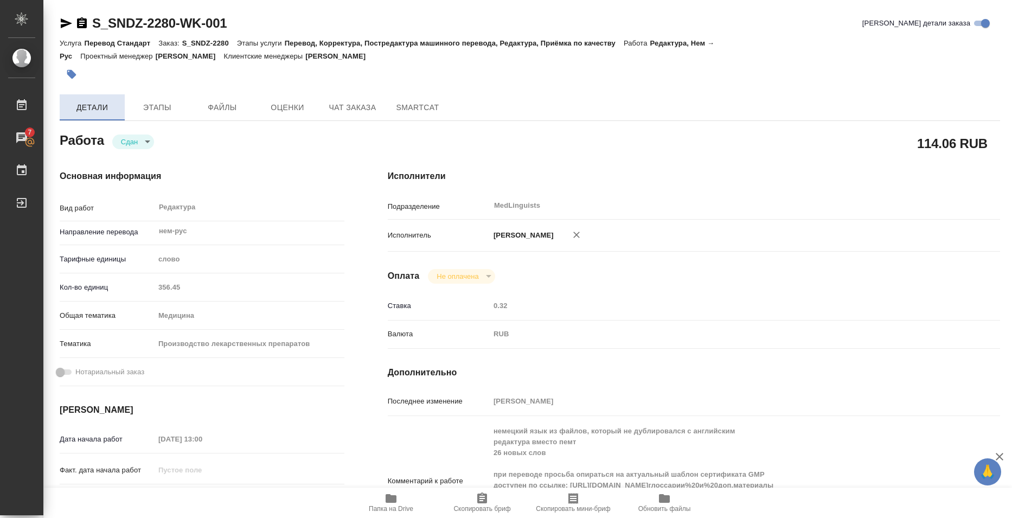
type textarea "x"
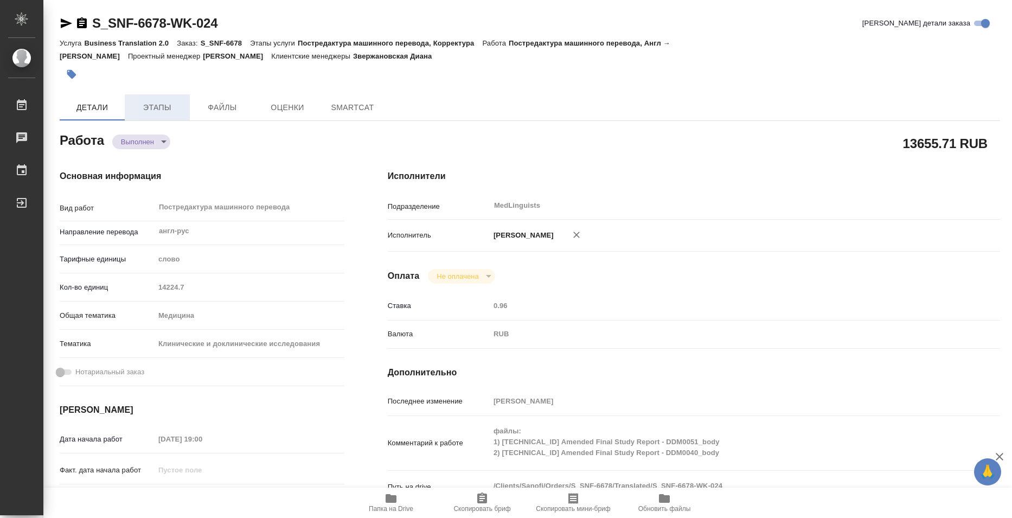
type textarea "x"
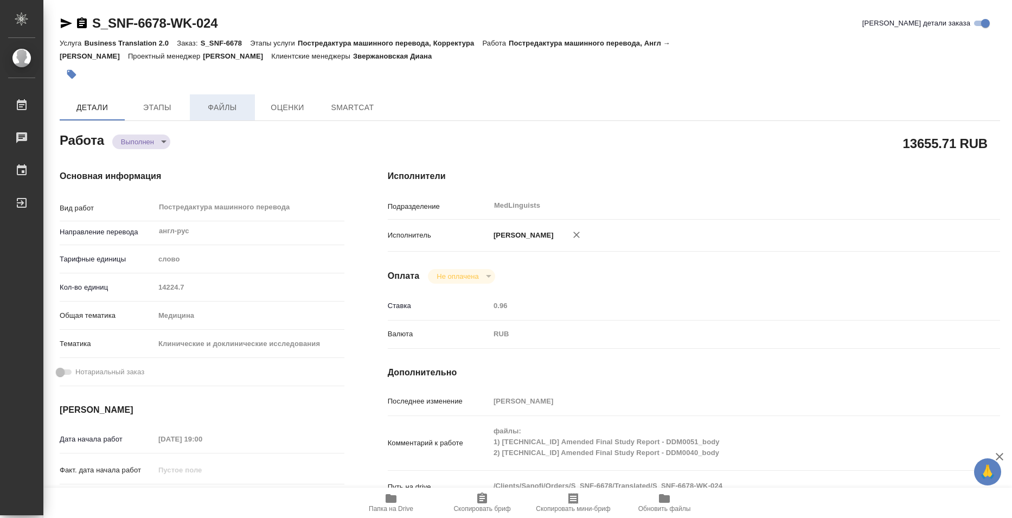
type textarea "x"
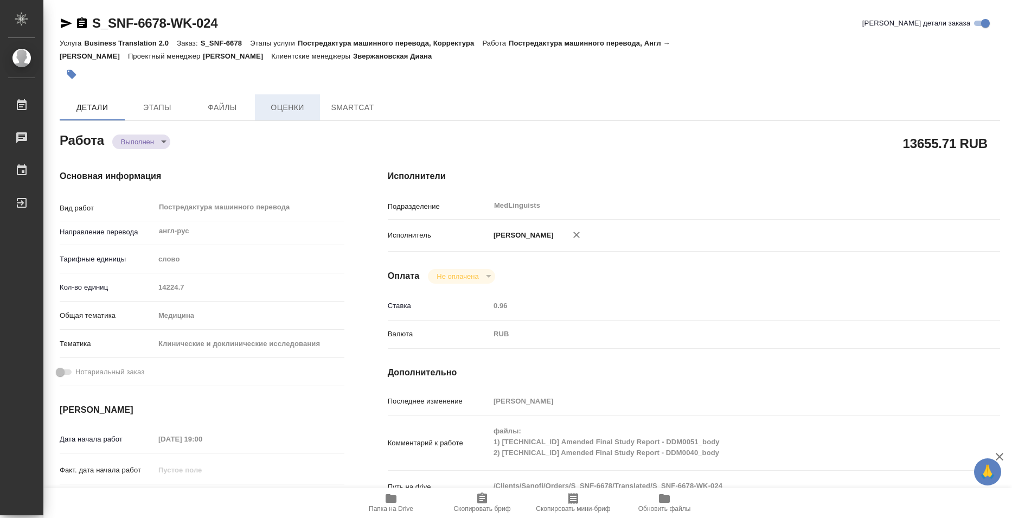
type textarea "x"
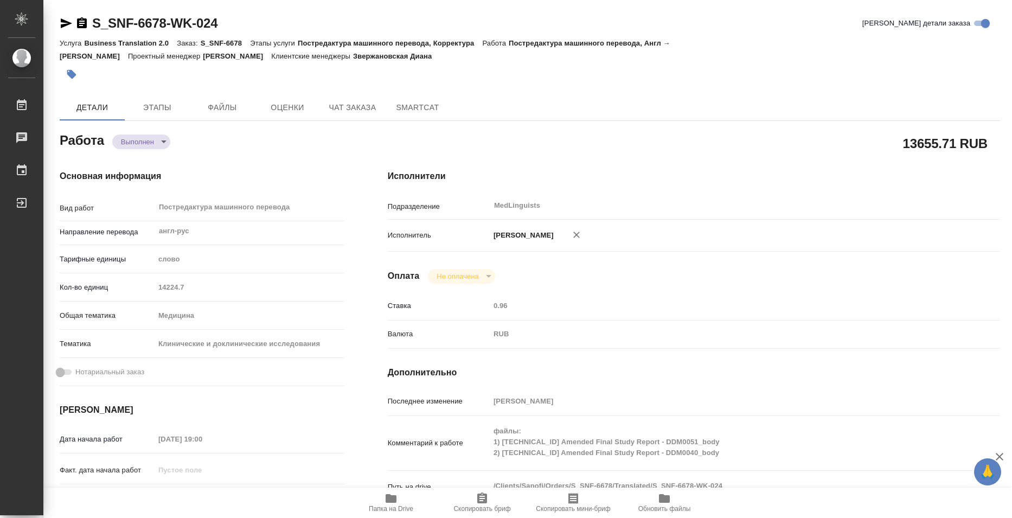
type textarea "x"
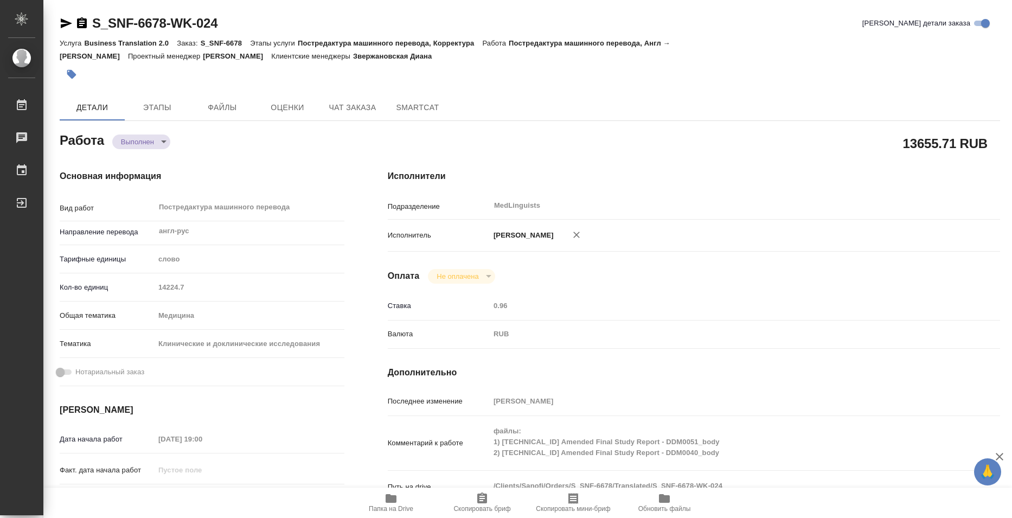
type textarea "x"
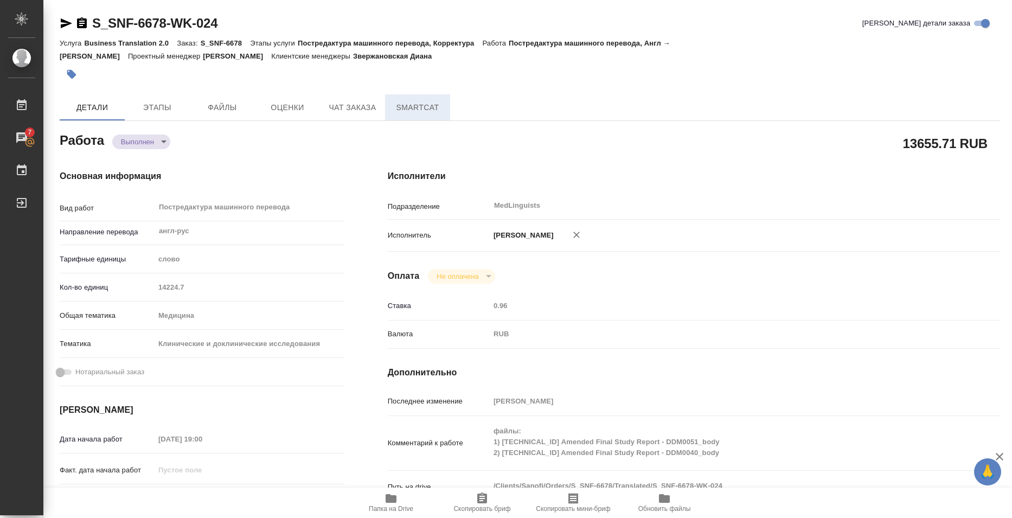
click at [409, 112] on span "SmartCat" at bounding box center [417, 108] width 52 height 14
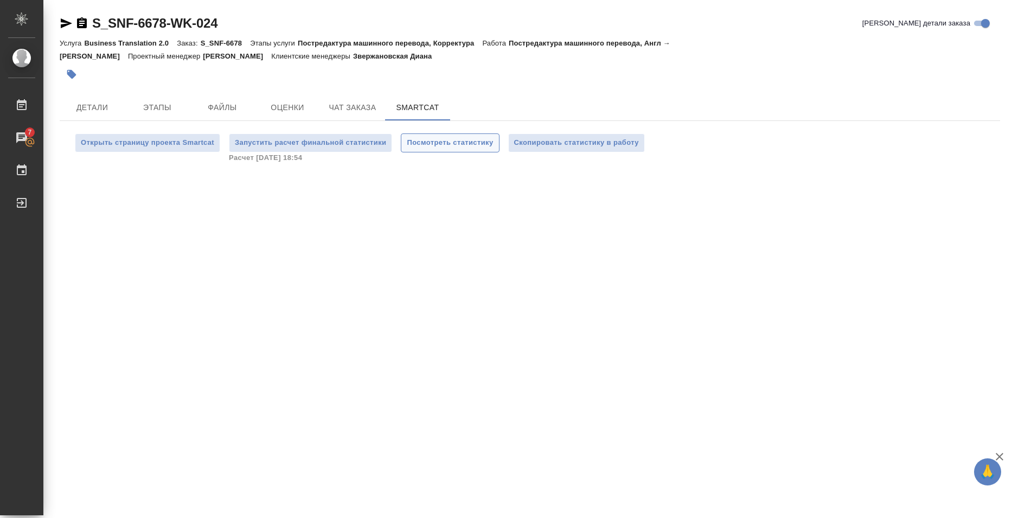
click at [470, 147] on span "Посмотреть статистику" at bounding box center [450, 143] width 86 height 12
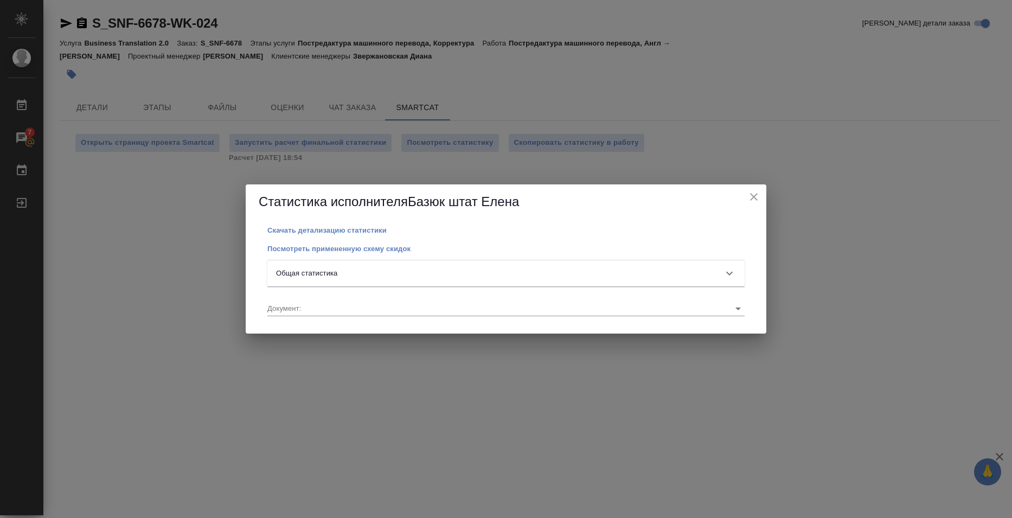
click at [453, 268] on div "Общая статистика" at bounding box center [496, 273] width 440 height 11
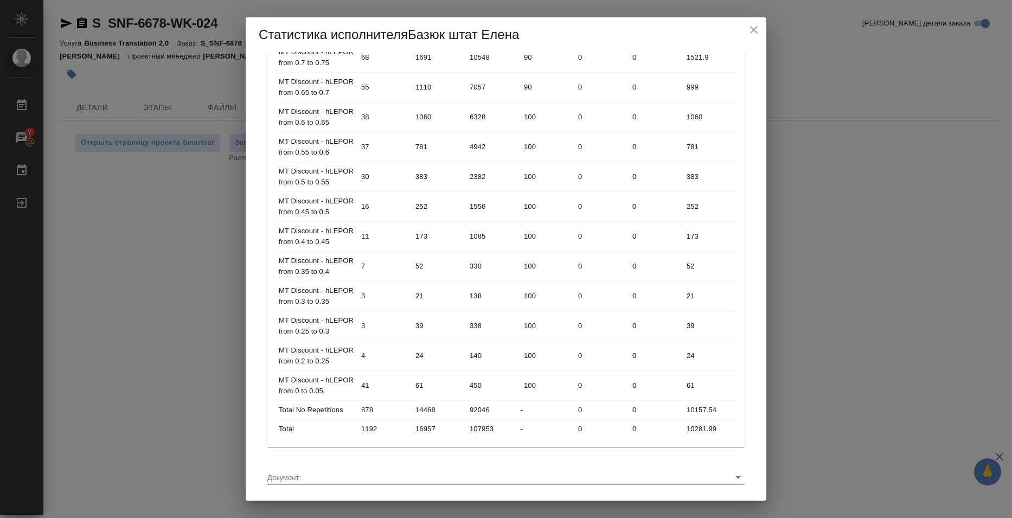
scroll to position [496, 0]
click at [699, 427] on input "10281.99" at bounding box center [710, 427] width 54 height 16
click at [699, 427] on input "10281.99" at bounding box center [709, 427] width 53 height 16
